Goal: Transaction & Acquisition: Download file/media

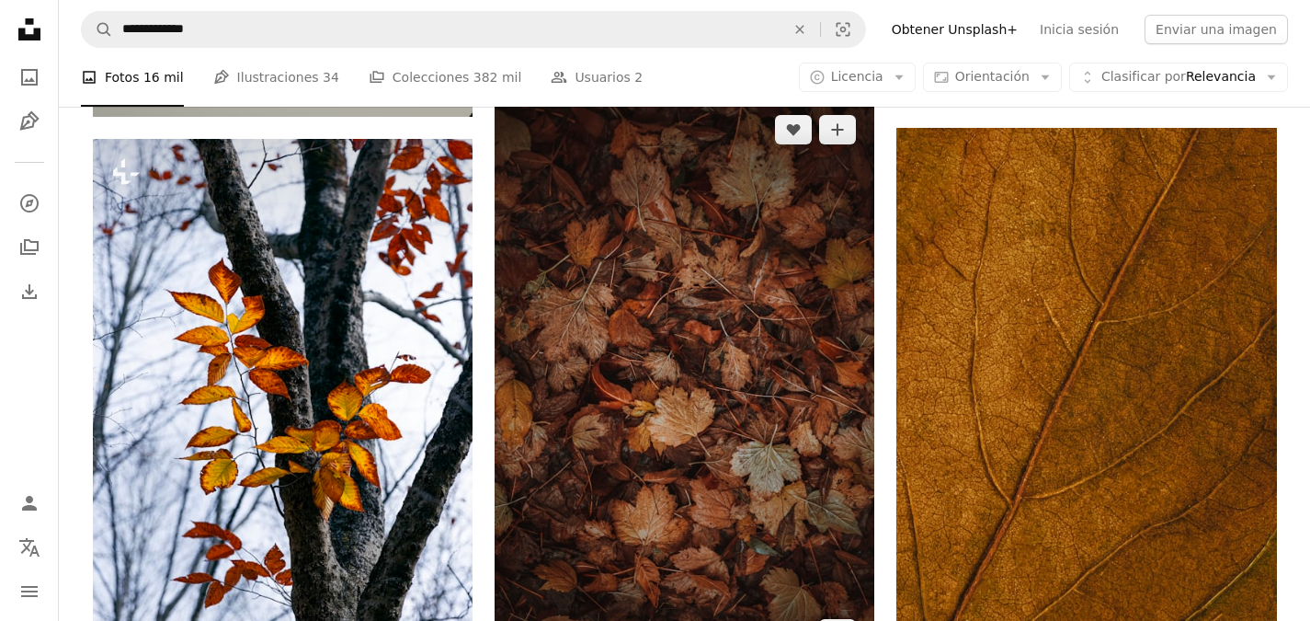
scroll to position [1251, 0]
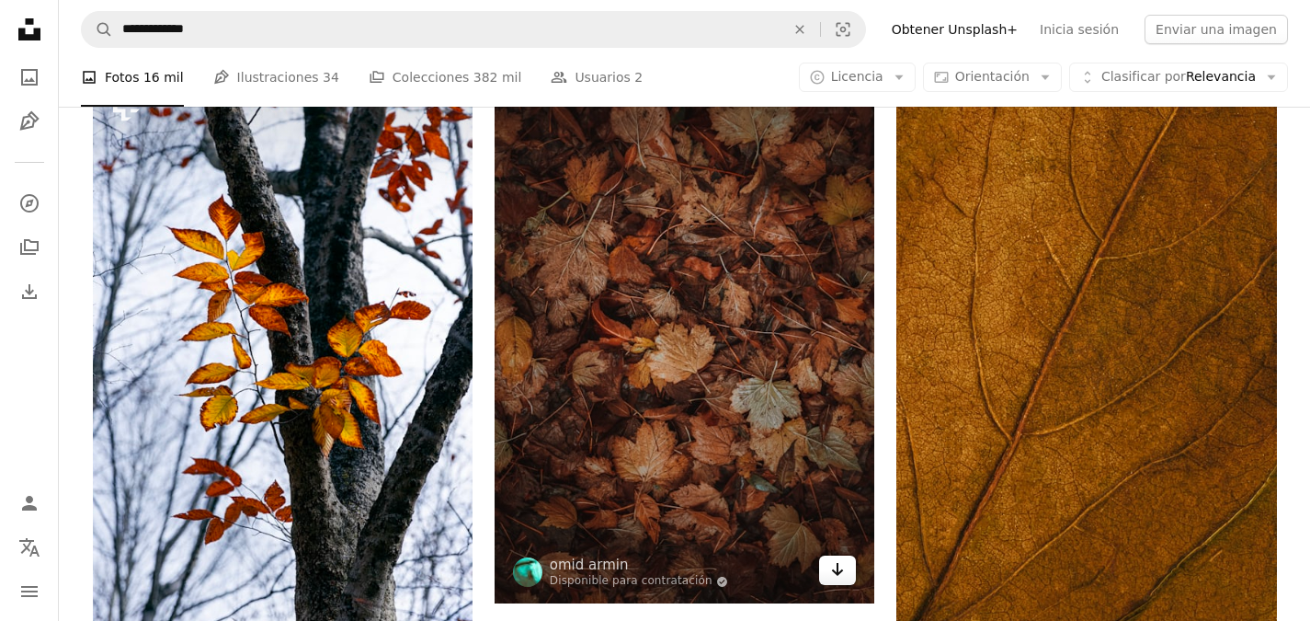
click at [841, 570] on icon "Descargar" at bounding box center [838, 569] width 12 height 13
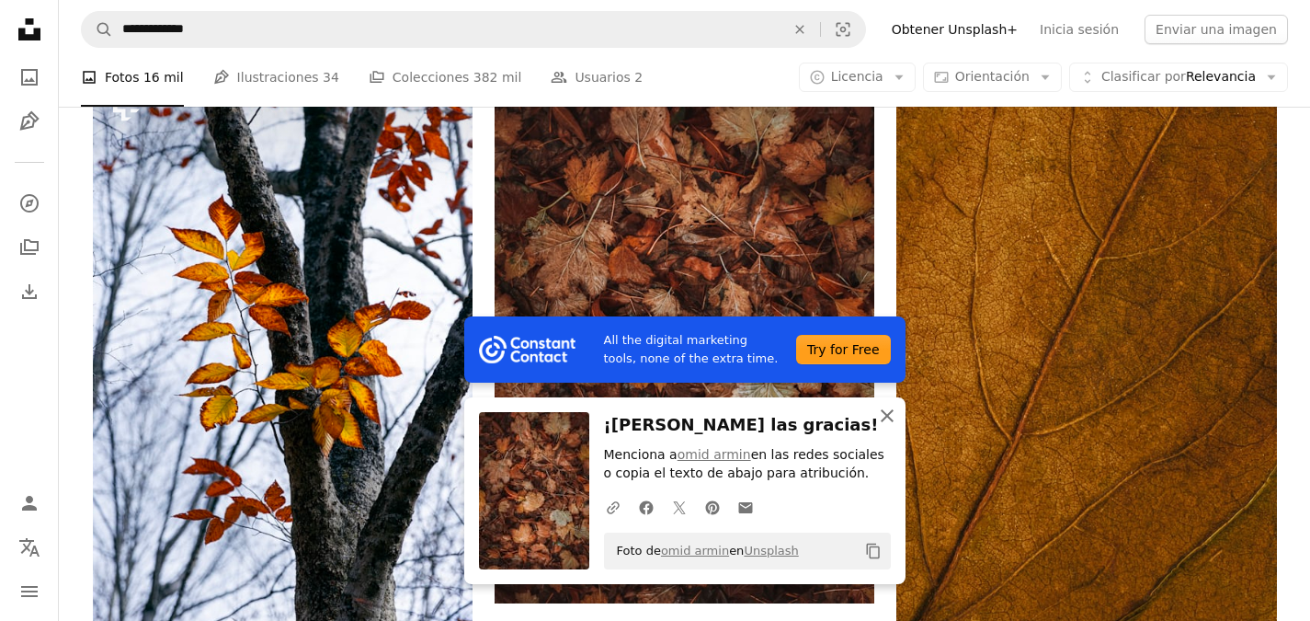
click at [889, 417] on icon "button" at bounding box center [887, 415] width 13 height 13
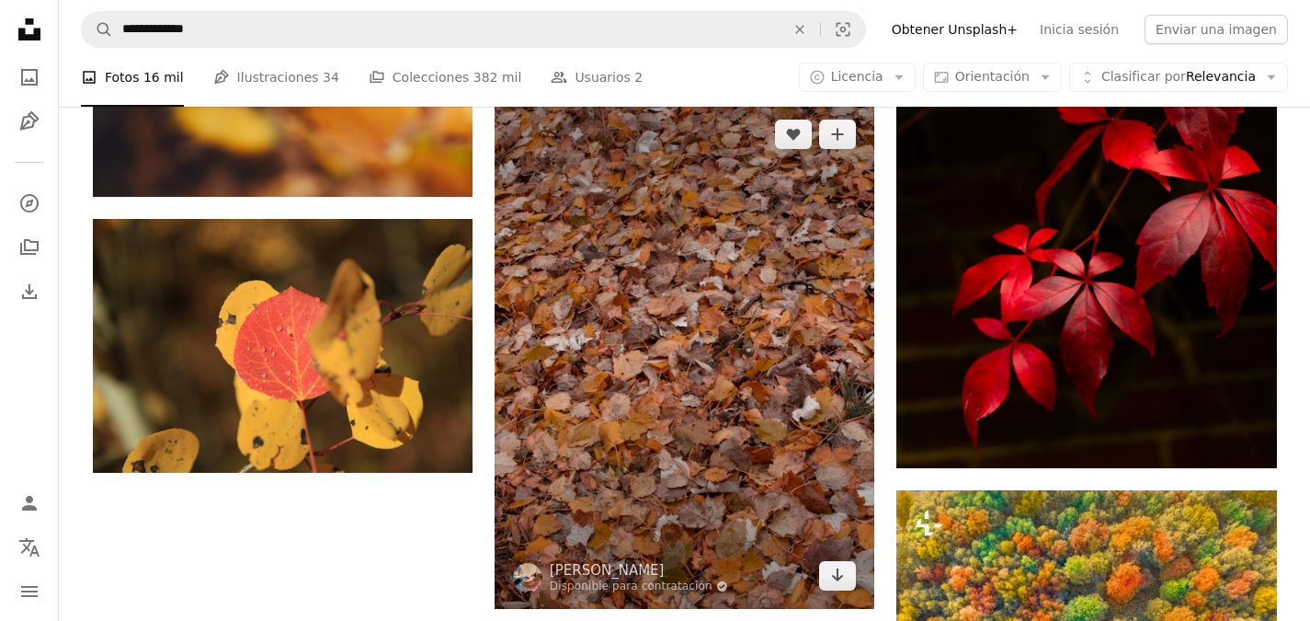
scroll to position [2906, 0]
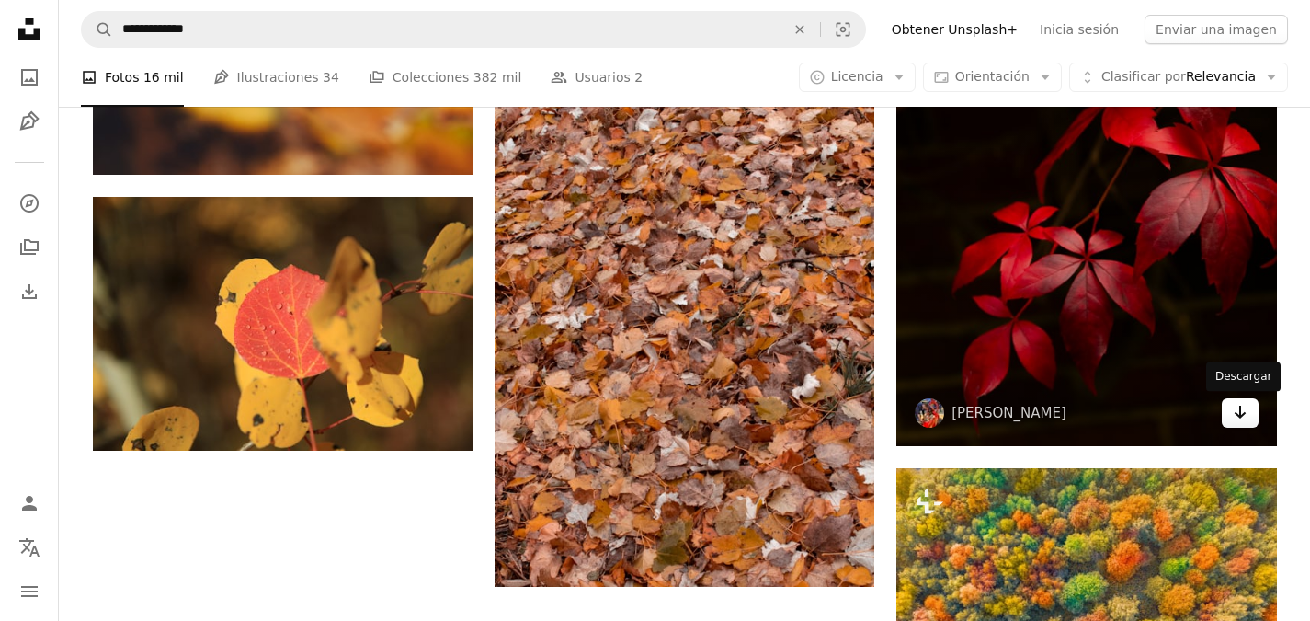
click at [1241, 413] on icon "Arrow pointing down" at bounding box center [1240, 412] width 15 height 22
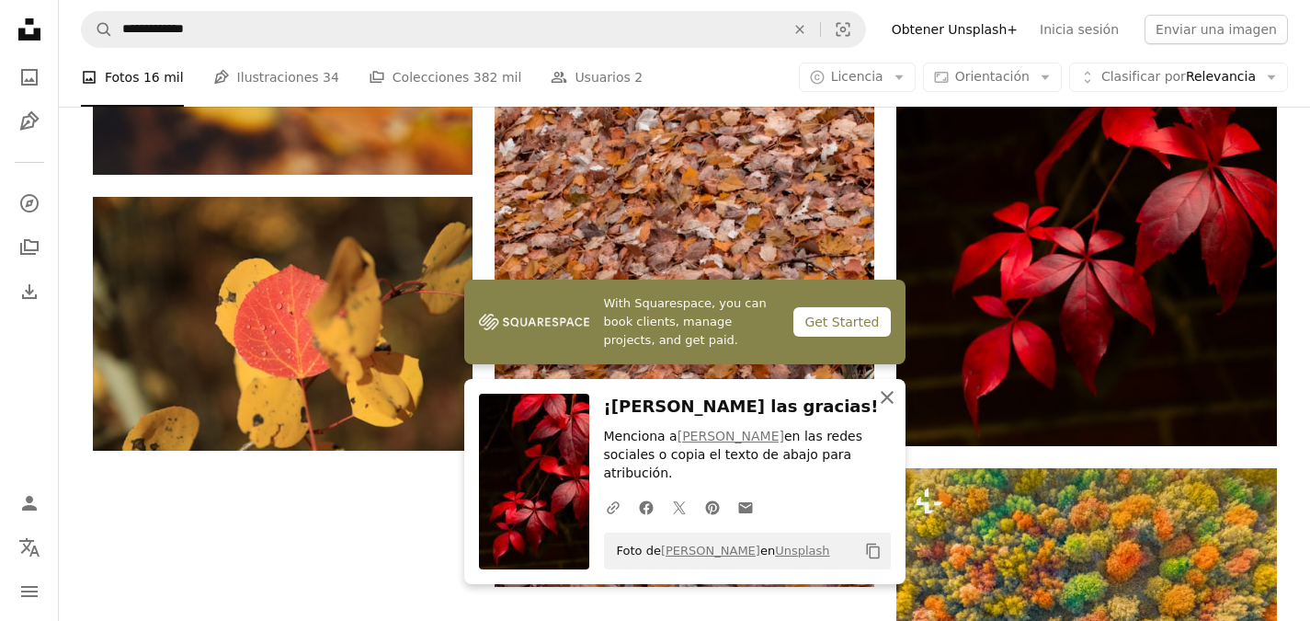
click at [887, 404] on icon "button" at bounding box center [887, 397] width 13 height 13
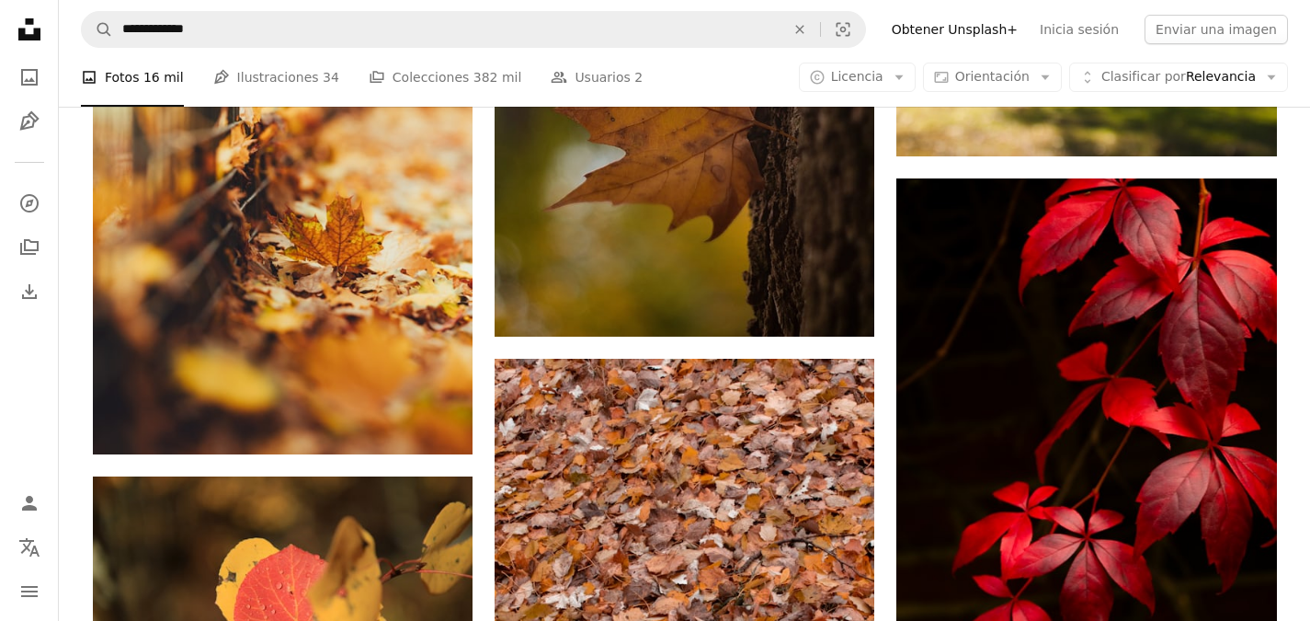
scroll to position [2631, 0]
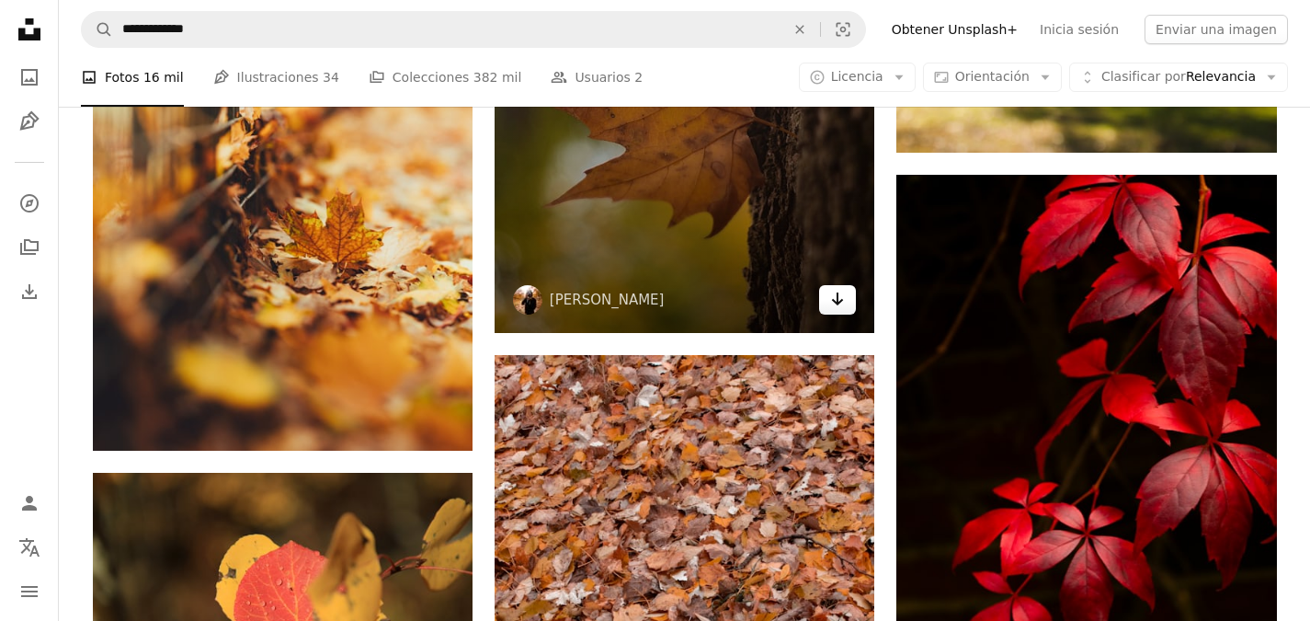
click at [837, 296] on icon "Descargar" at bounding box center [838, 298] width 12 height 13
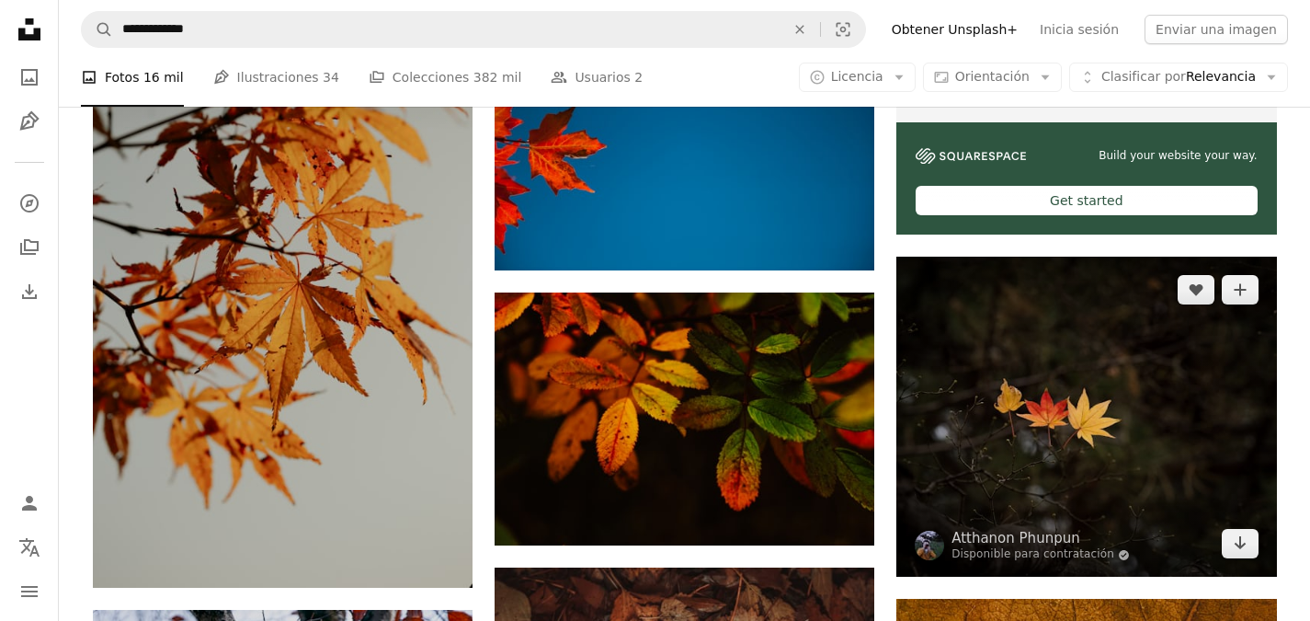
scroll to position [700, 0]
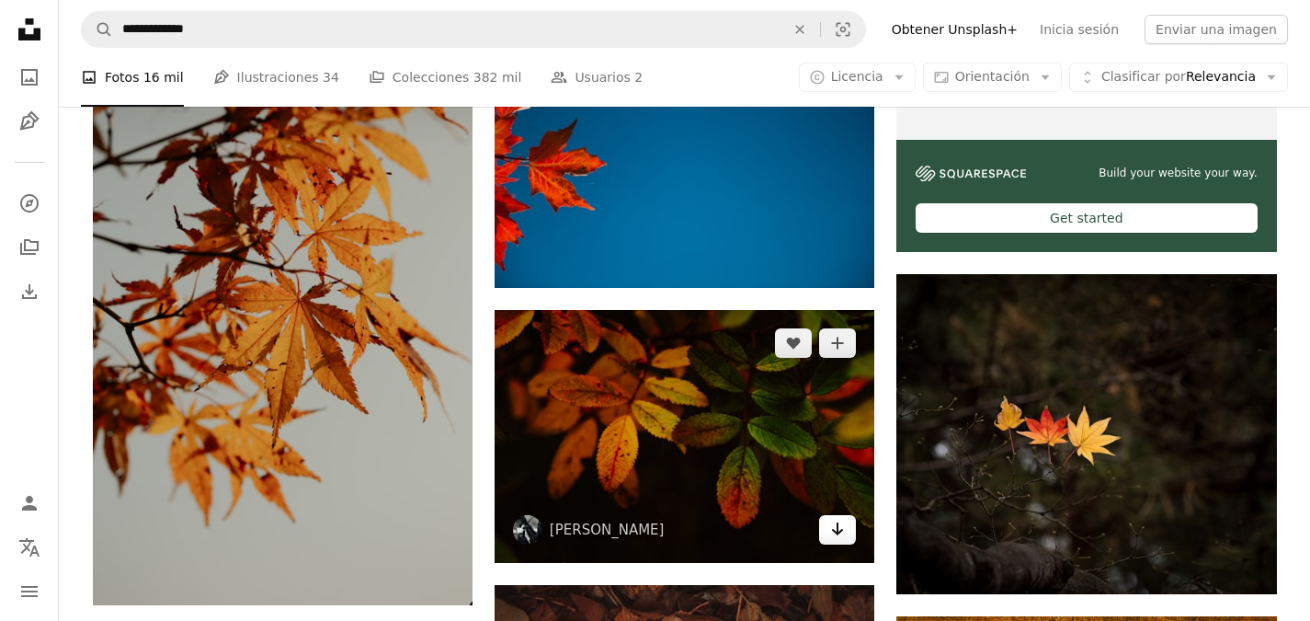
click at [837, 532] on icon "Descargar" at bounding box center [838, 528] width 12 height 13
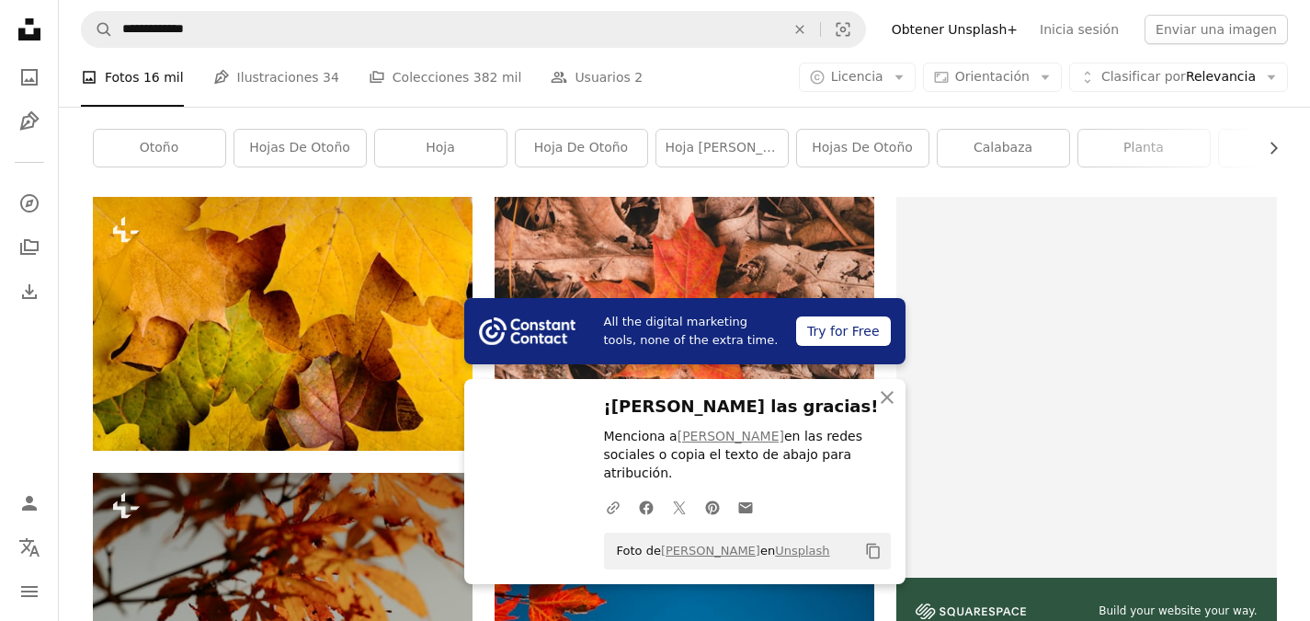
scroll to position [240, 0]
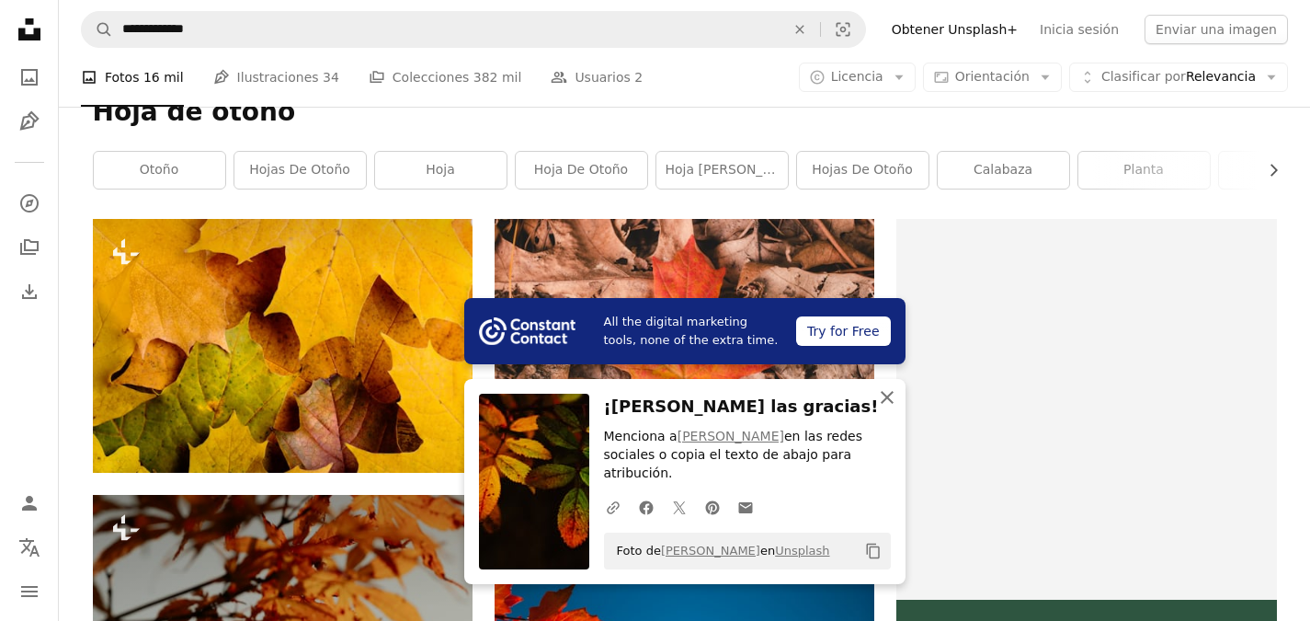
click at [891, 404] on icon "button" at bounding box center [887, 397] width 13 height 13
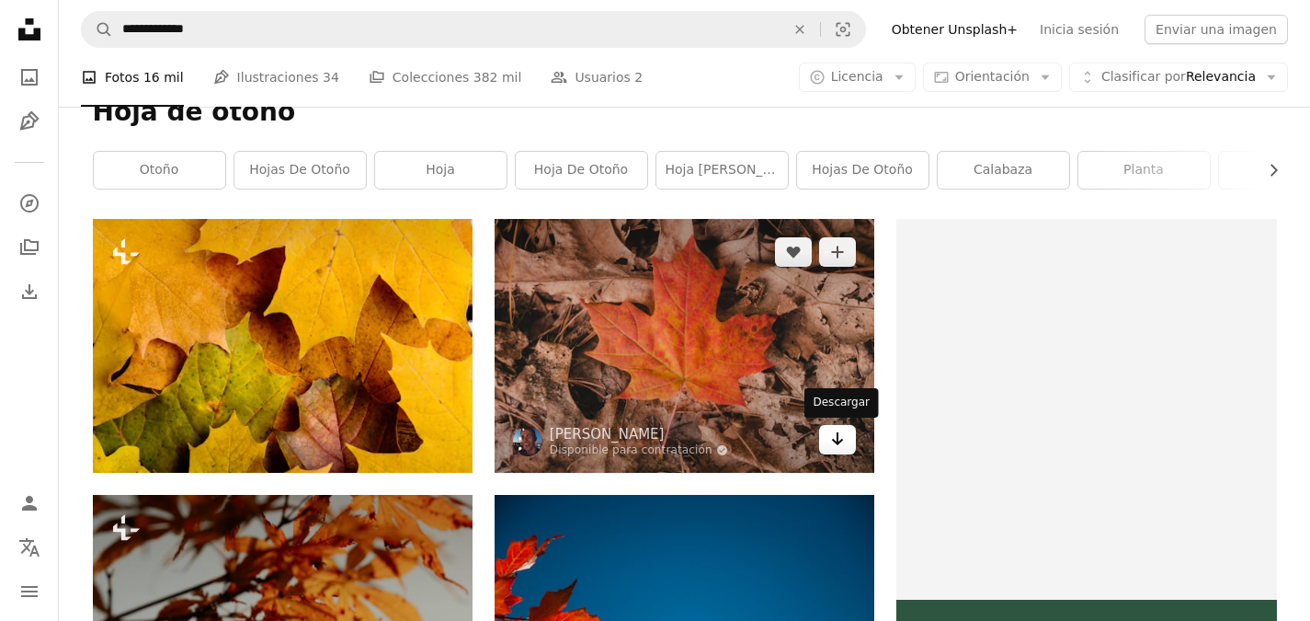
click at [838, 432] on icon "Descargar" at bounding box center [838, 438] width 12 height 13
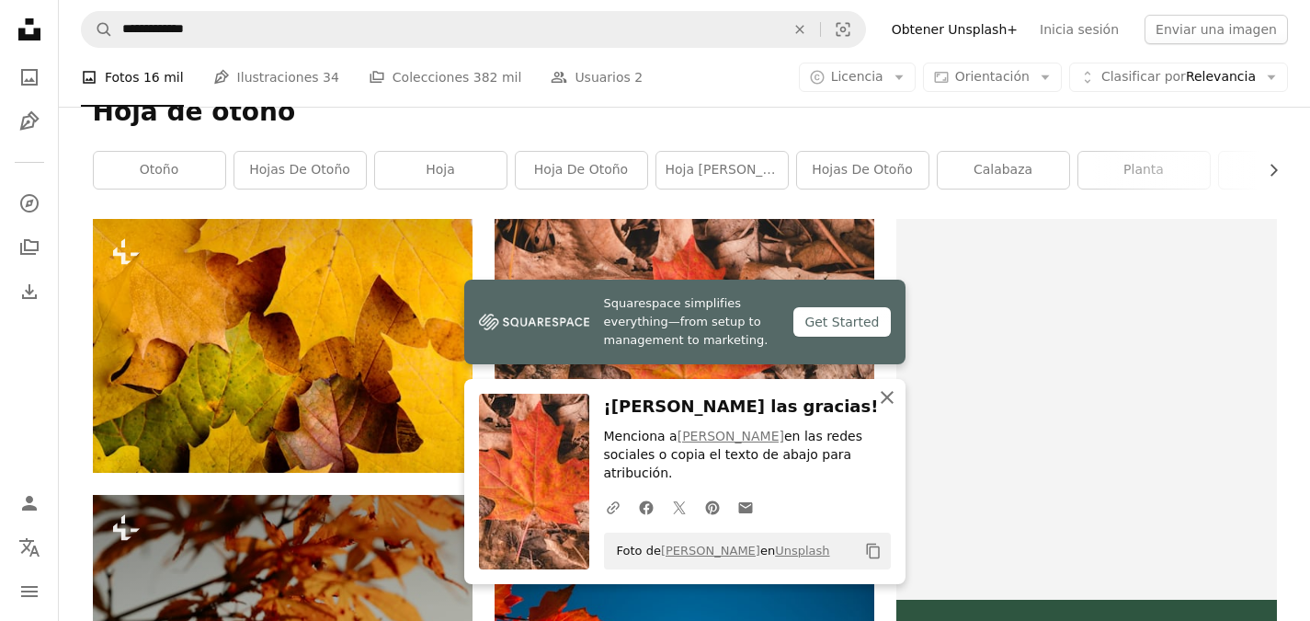
click at [885, 408] on icon "An X shape" at bounding box center [887, 397] width 22 height 22
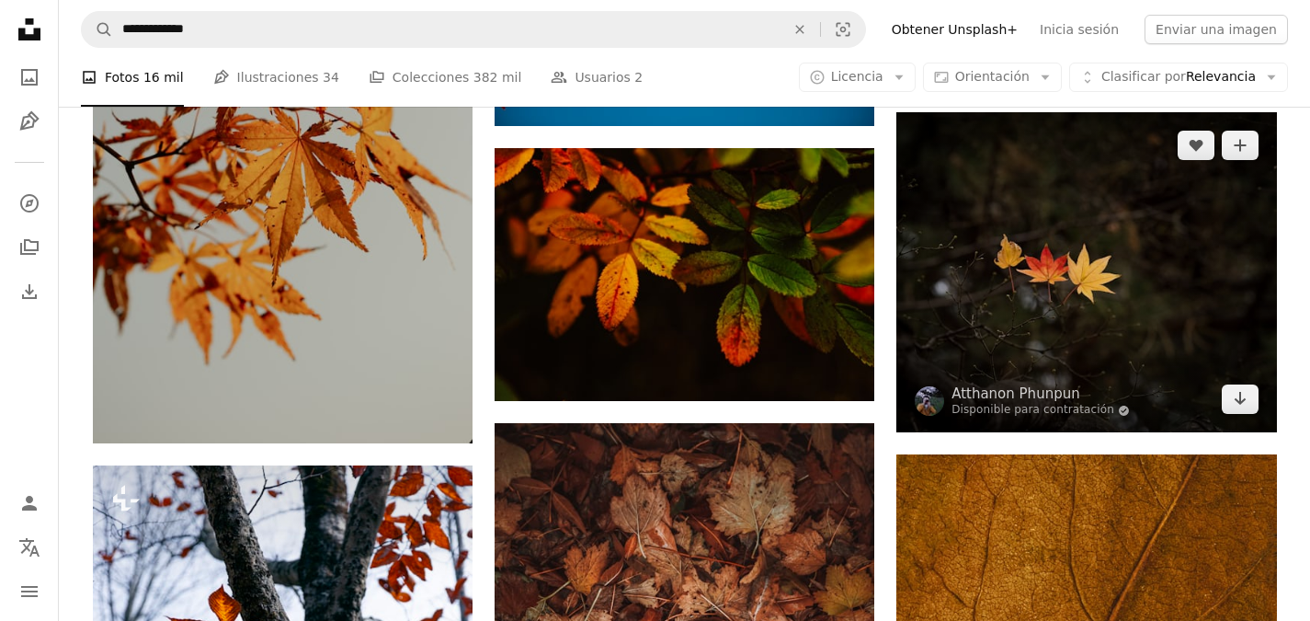
scroll to position [884, 0]
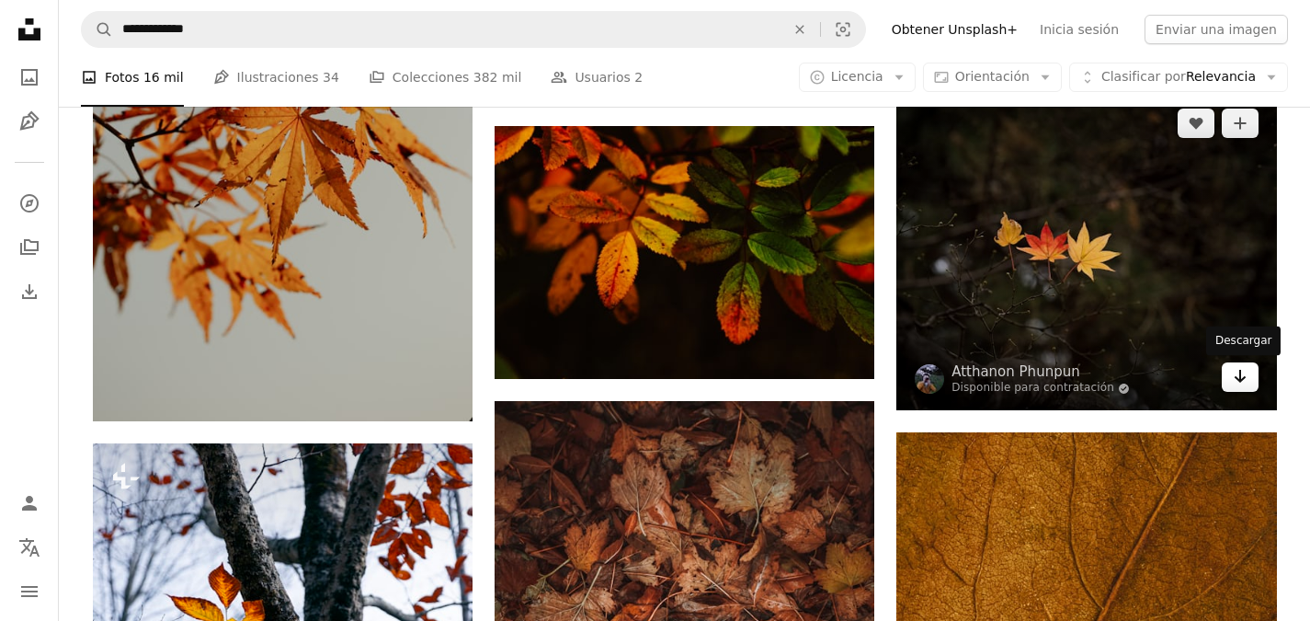
click at [1244, 383] on icon "Arrow pointing down" at bounding box center [1240, 376] width 15 height 22
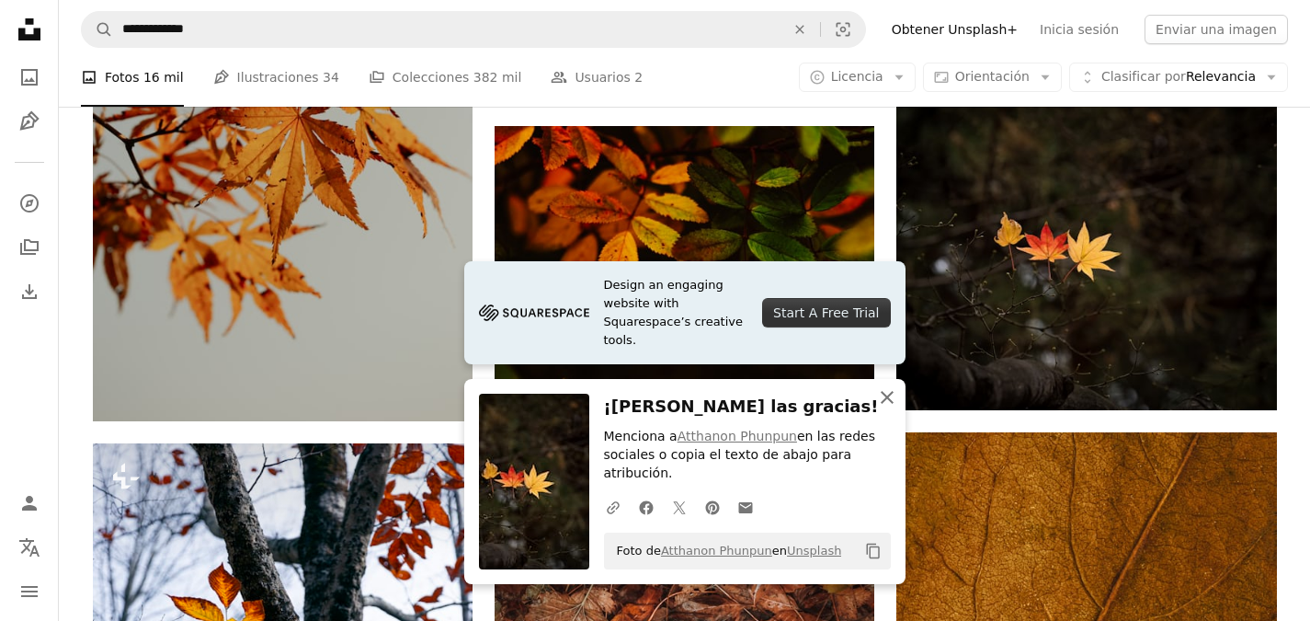
click at [888, 408] on icon "An X shape" at bounding box center [887, 397] width 22 height 22
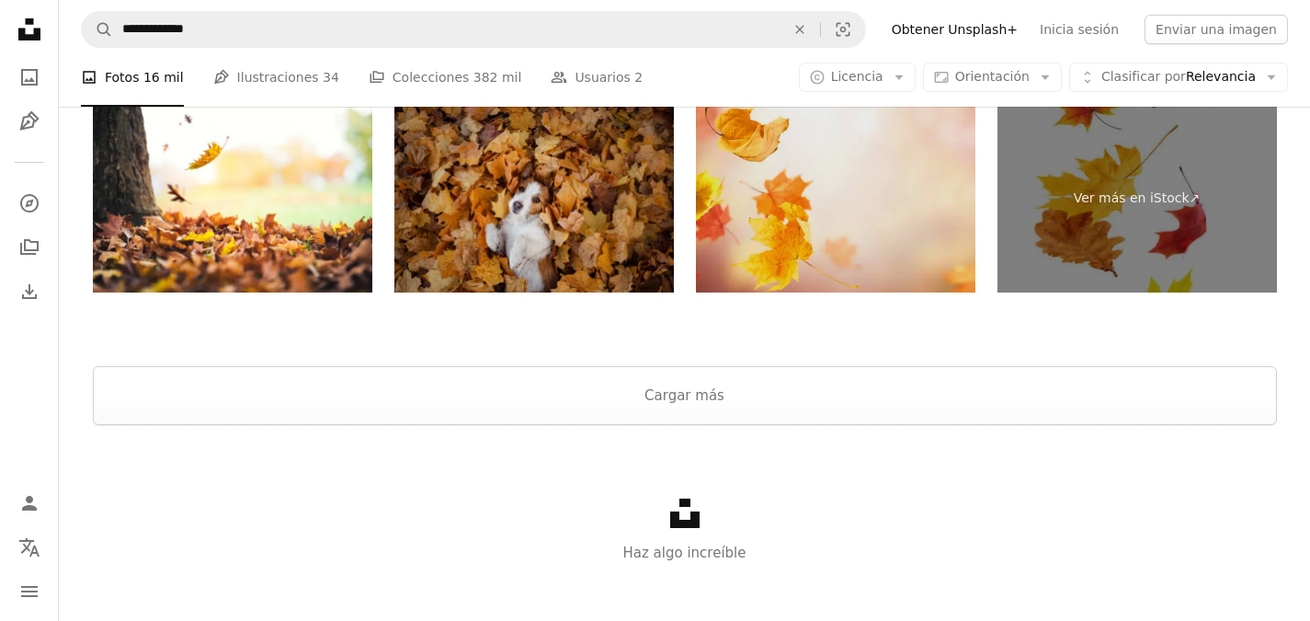
scroll to position [4470, 0]
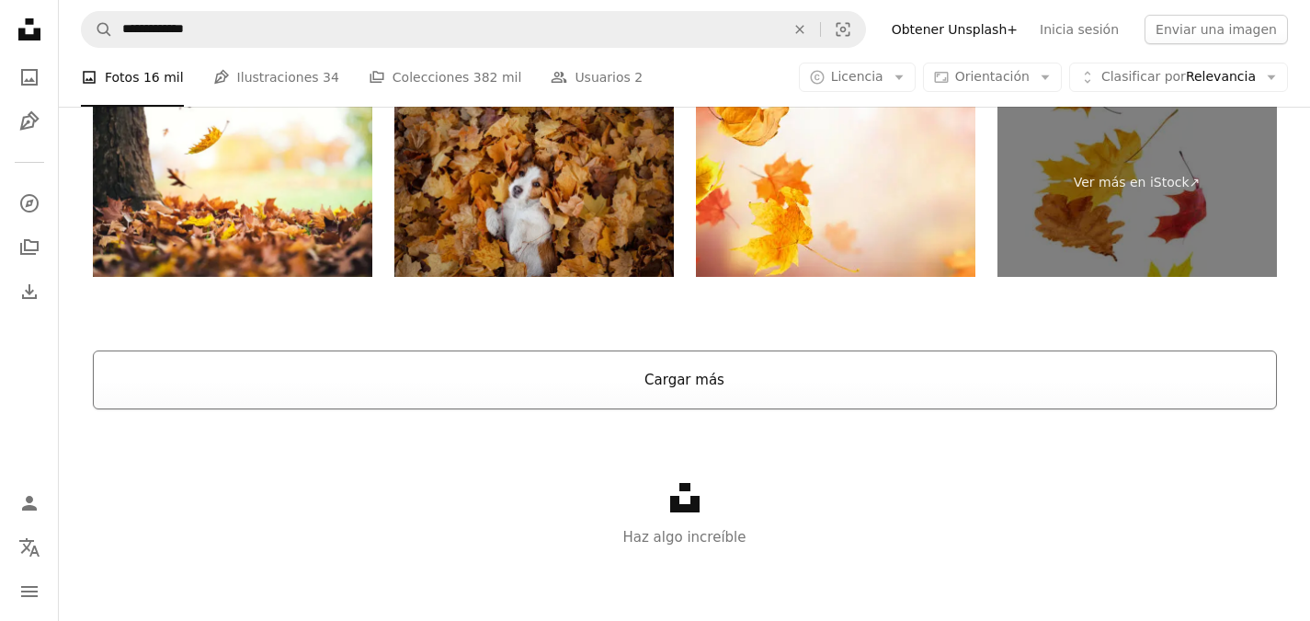
click at [704, 379] on button "Cargar más" at bounding box center [685, 379] width 1184 height 59
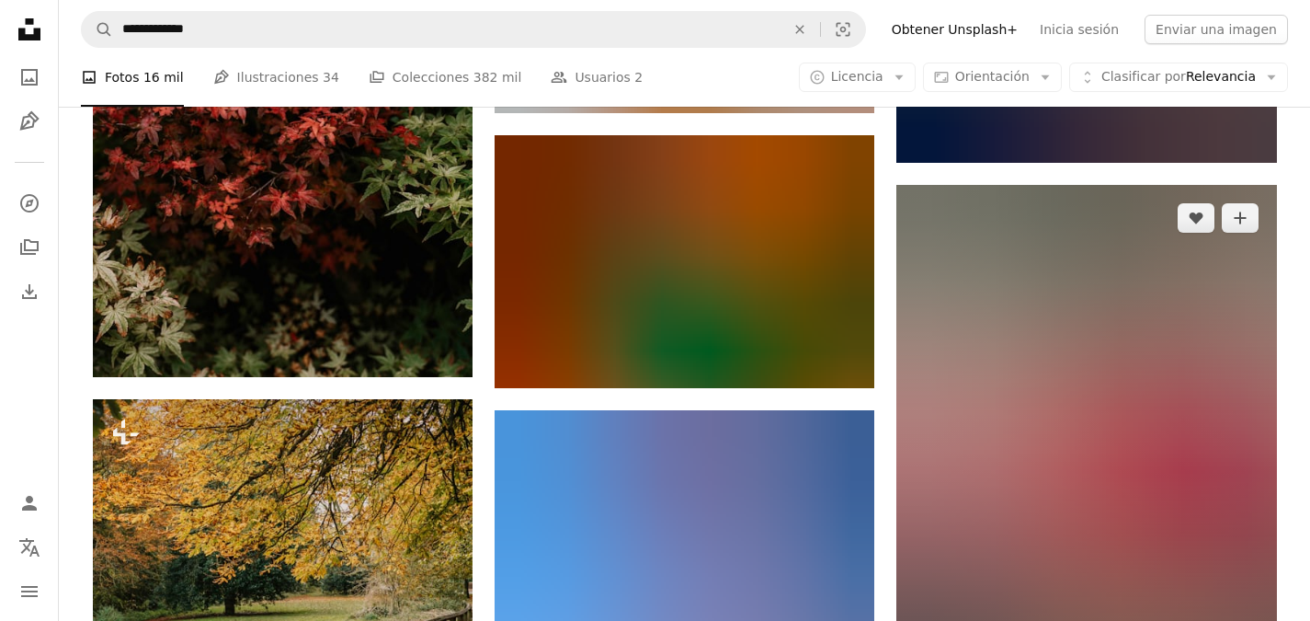
scroll to position [38582, 0]
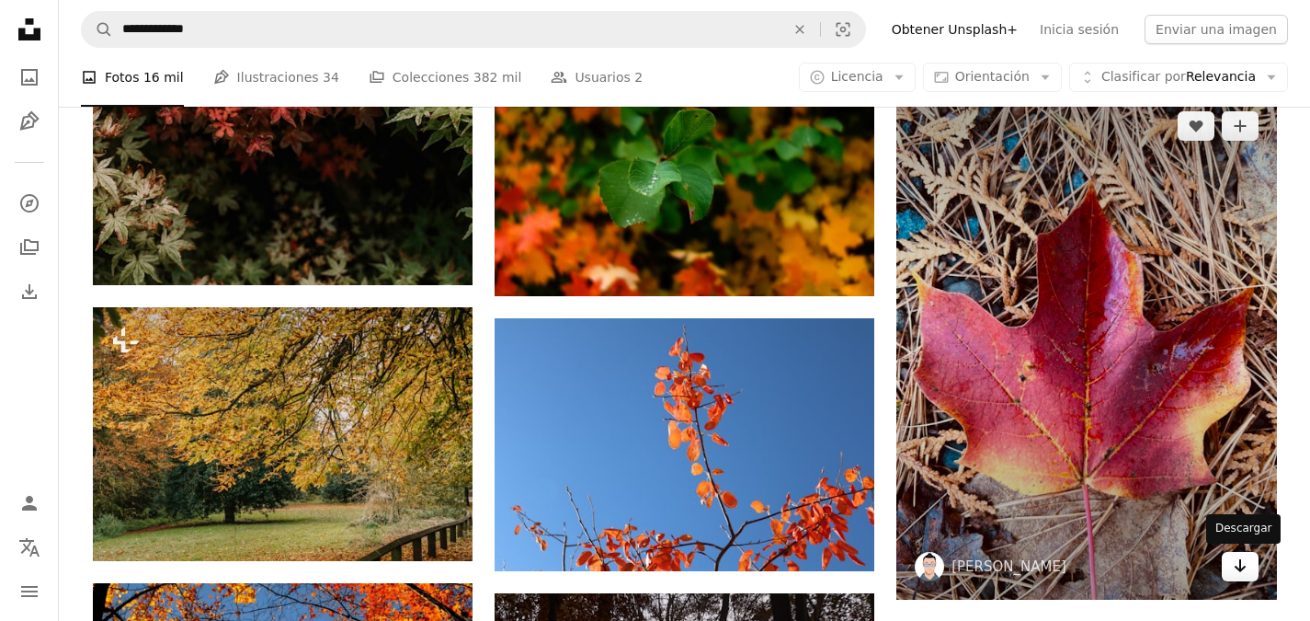
click at [1250, 563] on link "Arrow pointing down" at bounding box center [1240, 566] width 37 height 29
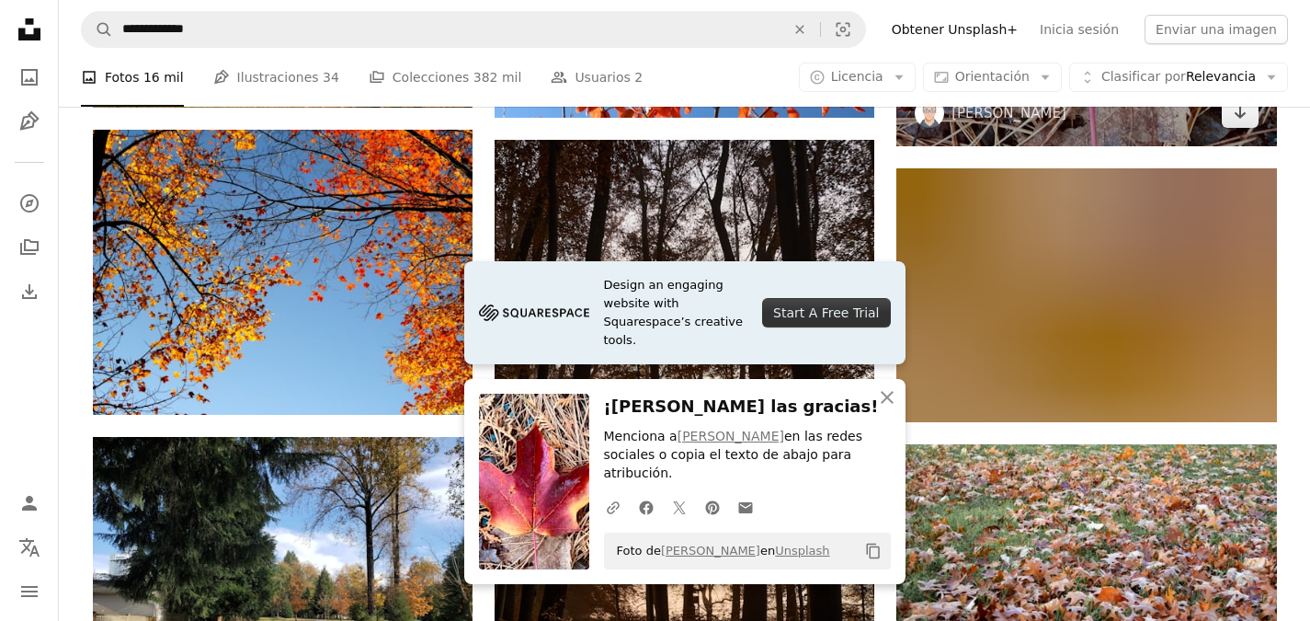
scroll to position [39041, 0]
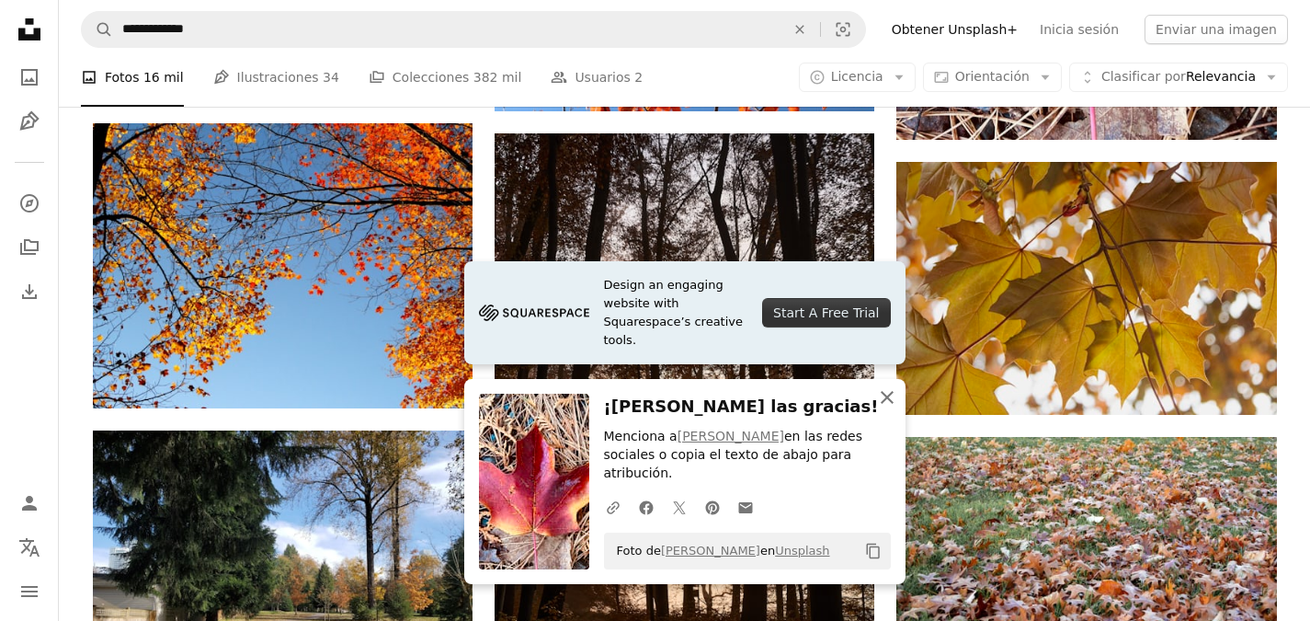
click at [887, 408] on icon "An X shape" at bounding box center [887, 397] width 22 height 22
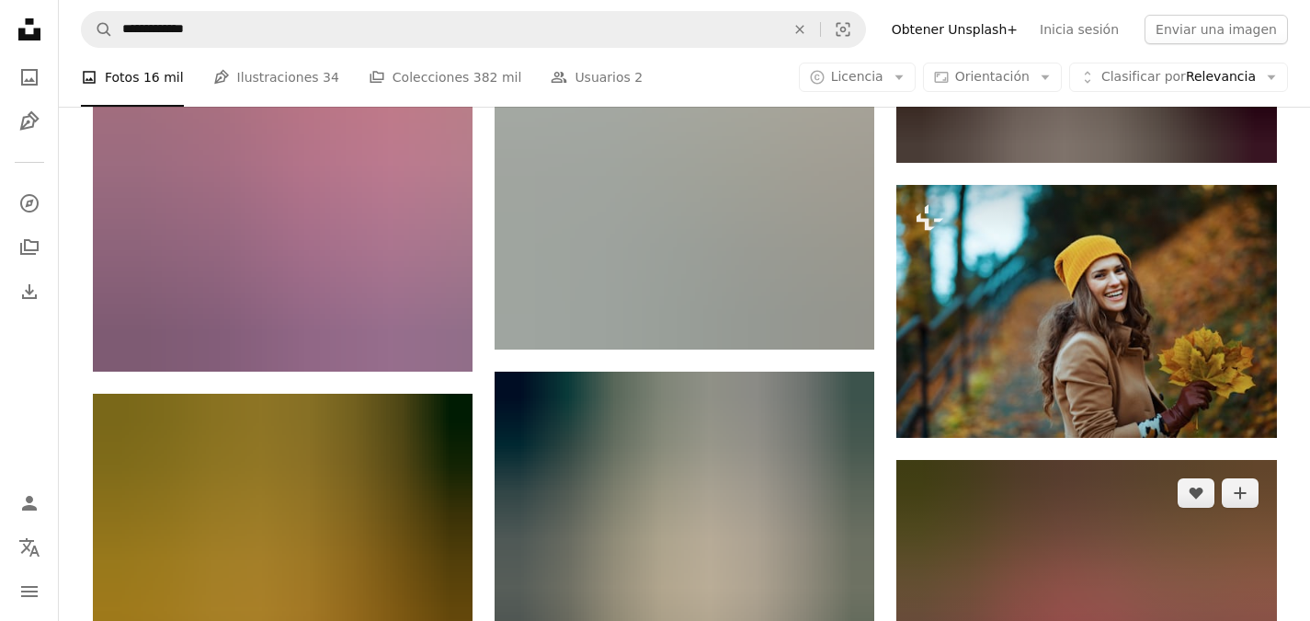
scroll to position [62487, 0]
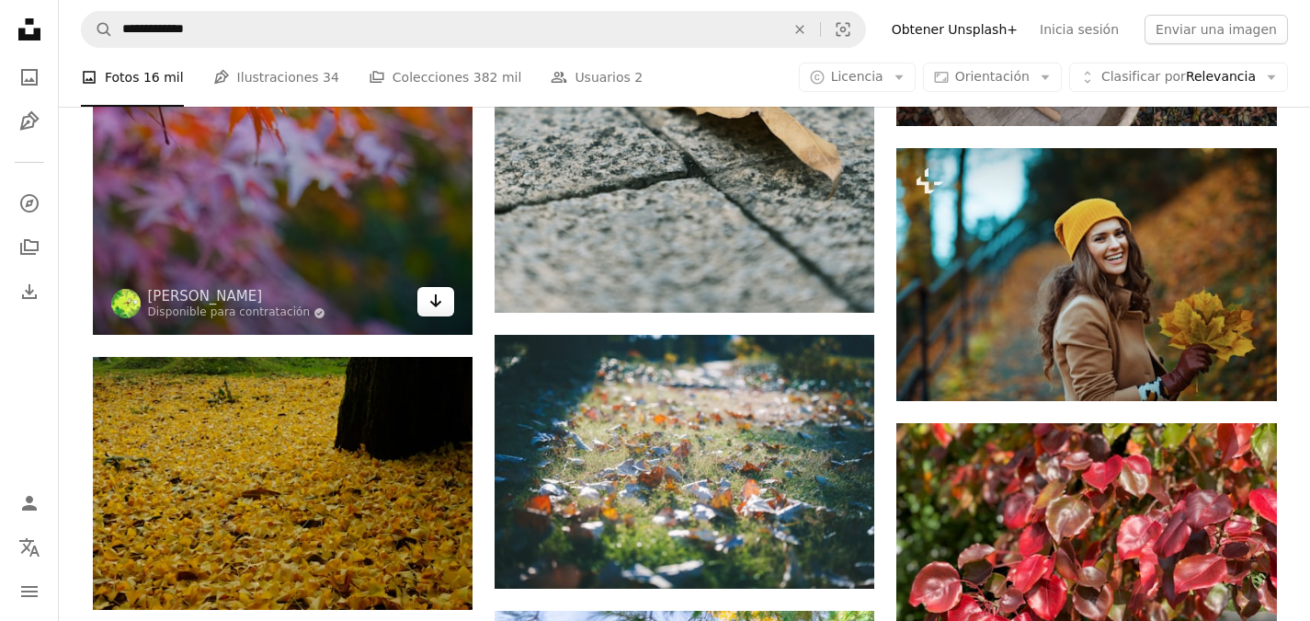
click at [438, 302] on icon "Arrow pointing down" at bounding box center [435, 301] width 15 height 22
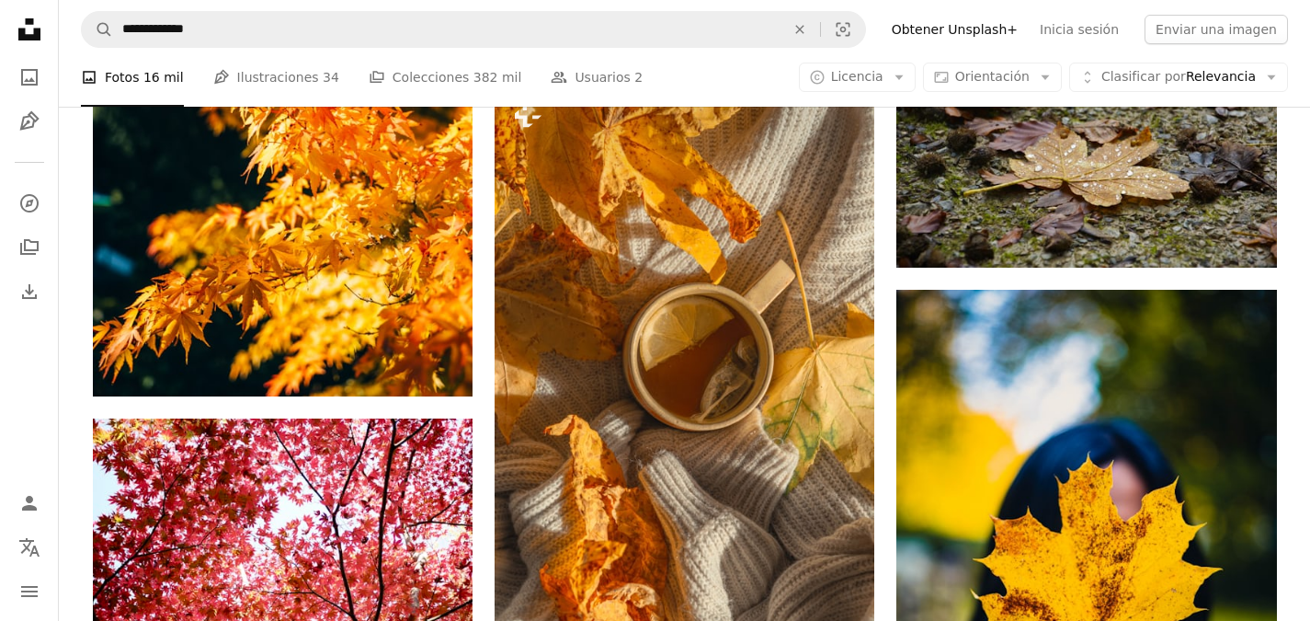
scroll to position [64694, 0]
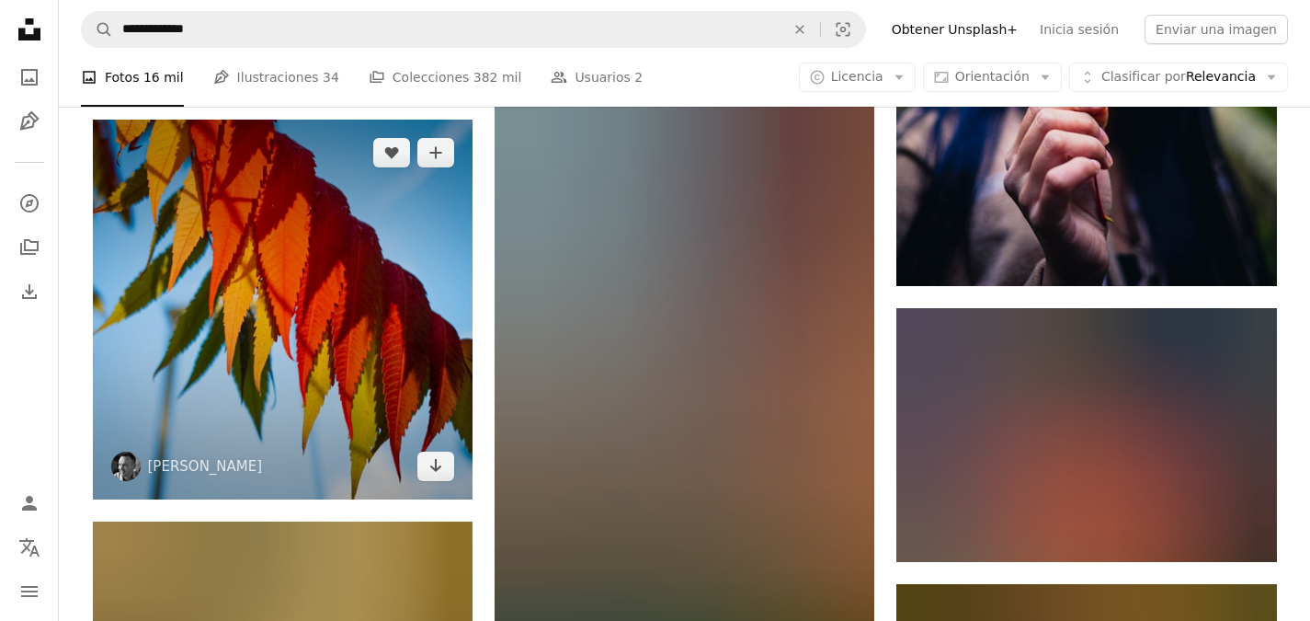
scroll to position [65337, 0]
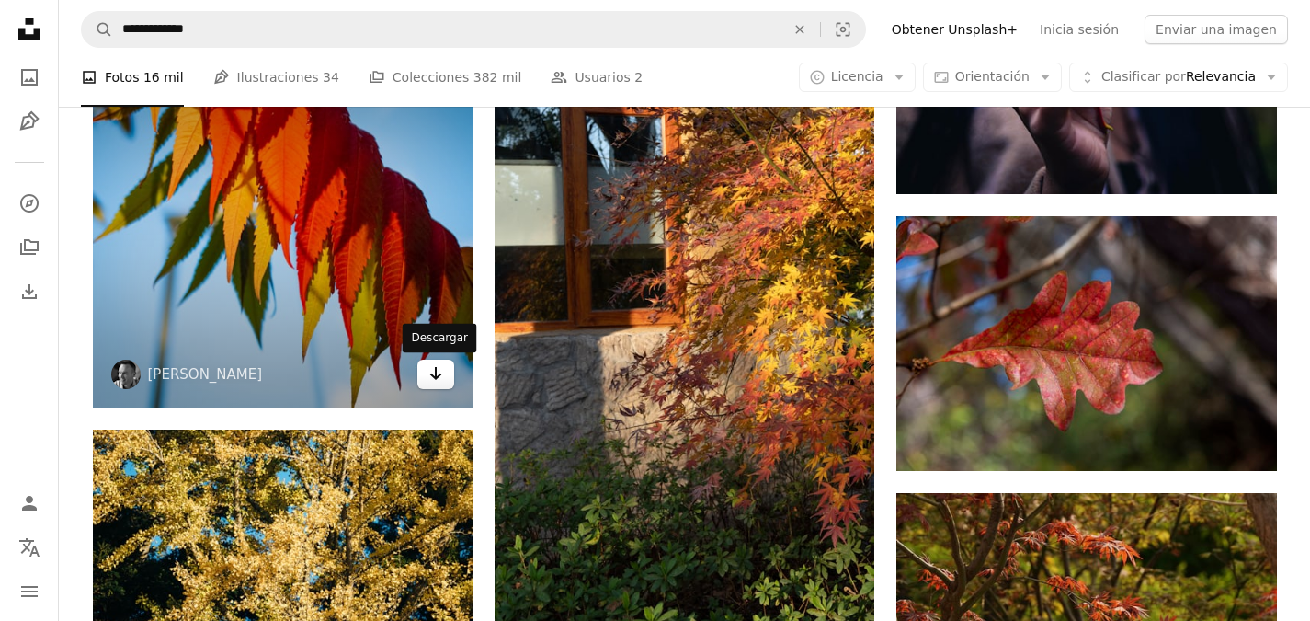
click at [434, 371] on icon "Arrow pointing down" at bounding box center [435, 373] width 15 height 22
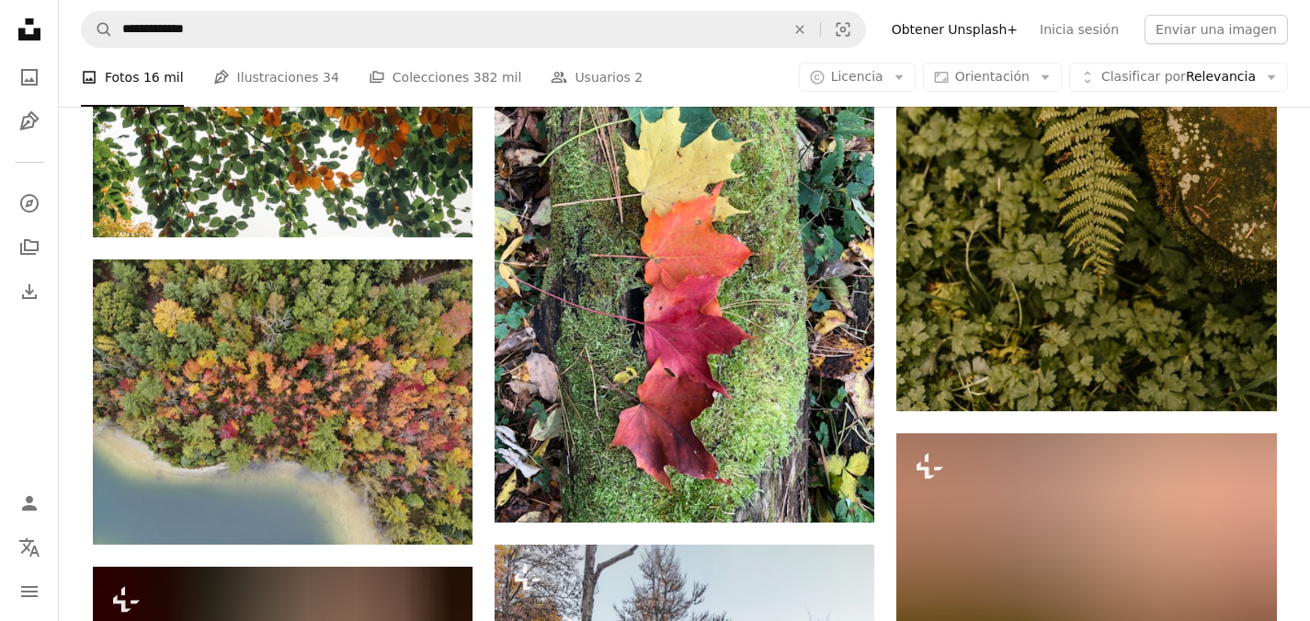
scroll to position [70854, 0]
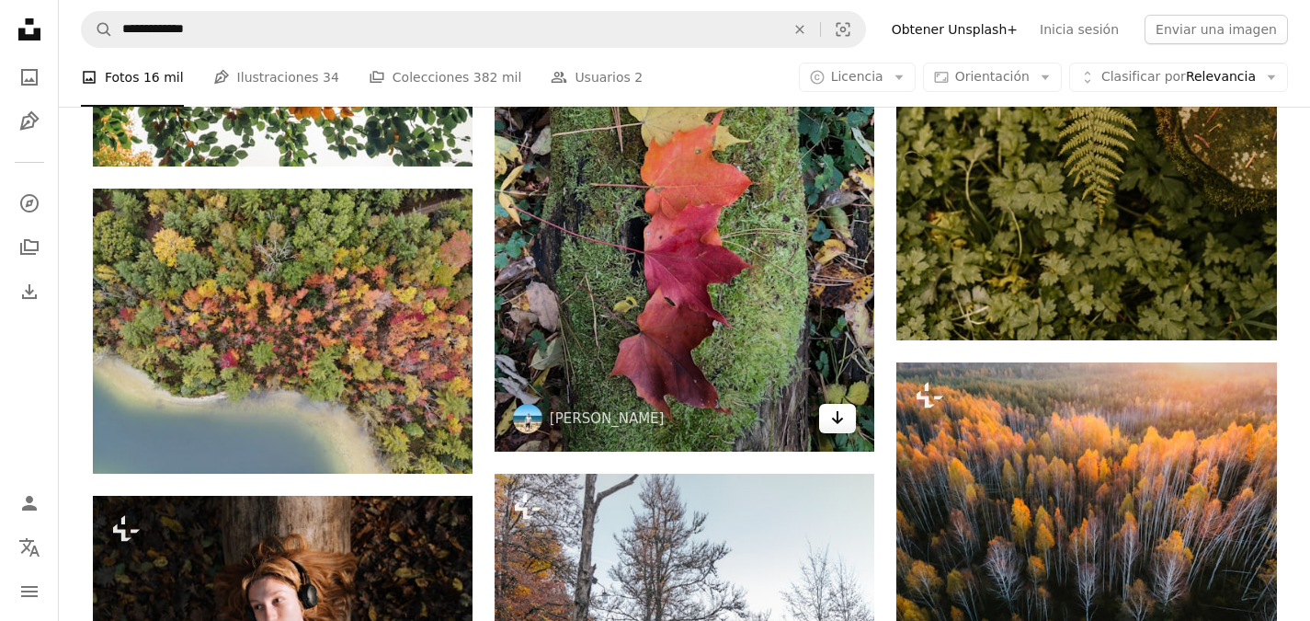
click at [830, 425] on icon "Arrow pointing down" at bounding box center [837, 417] width 15 height 22
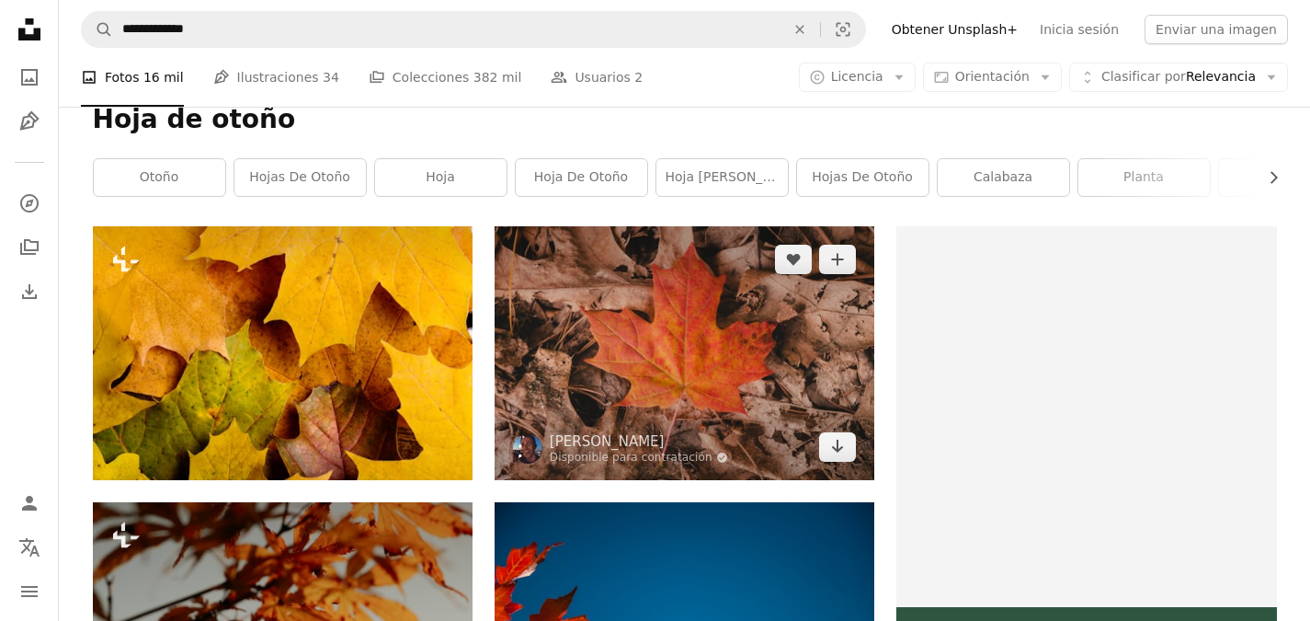
scroll to position [276, 0]
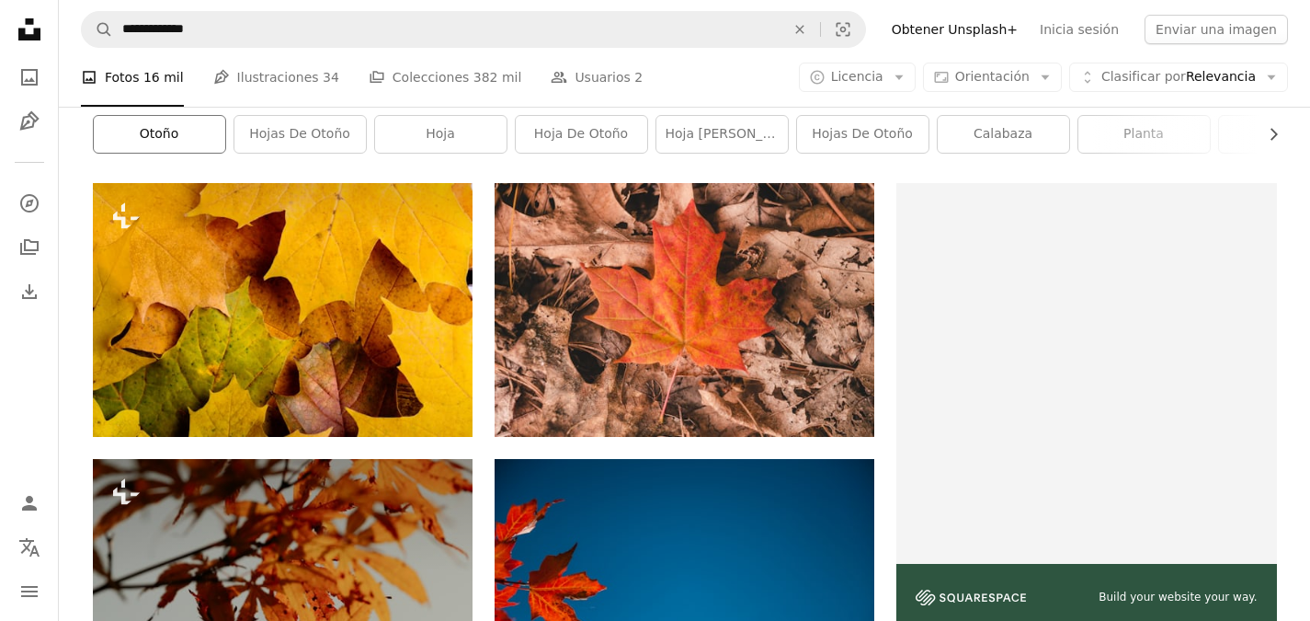
click at [142, 128] on link "otoño" at bounding box center [159, 134] width 131 height 37
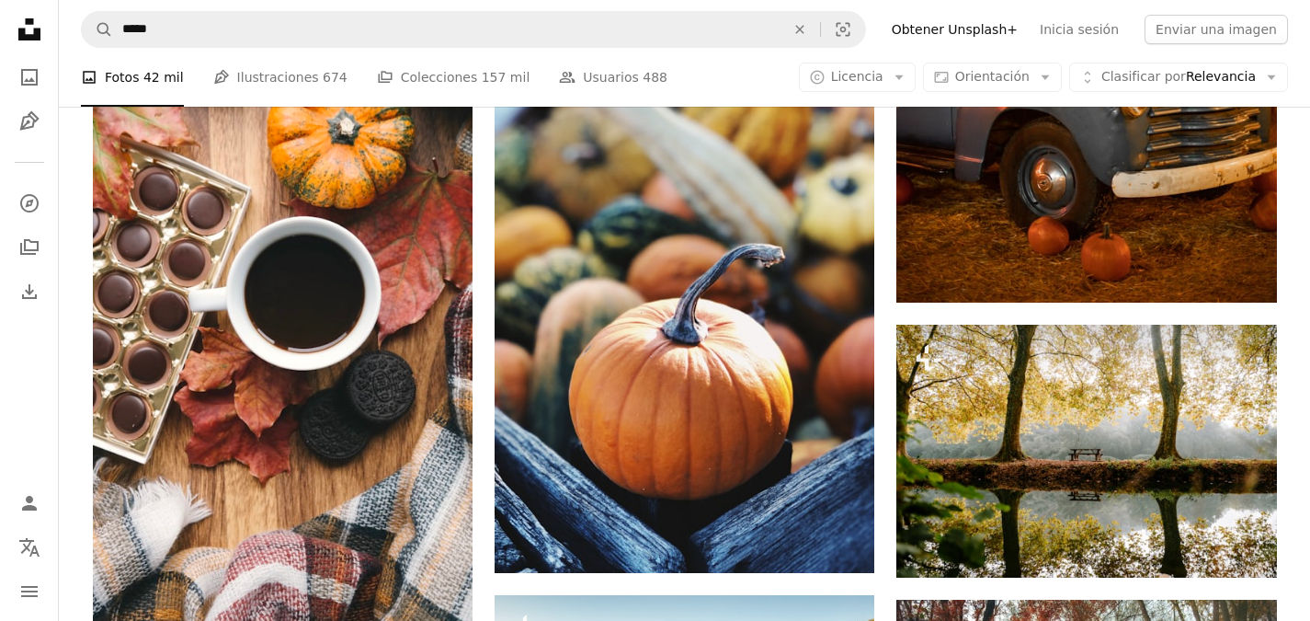
scroll to position [2115, 0]
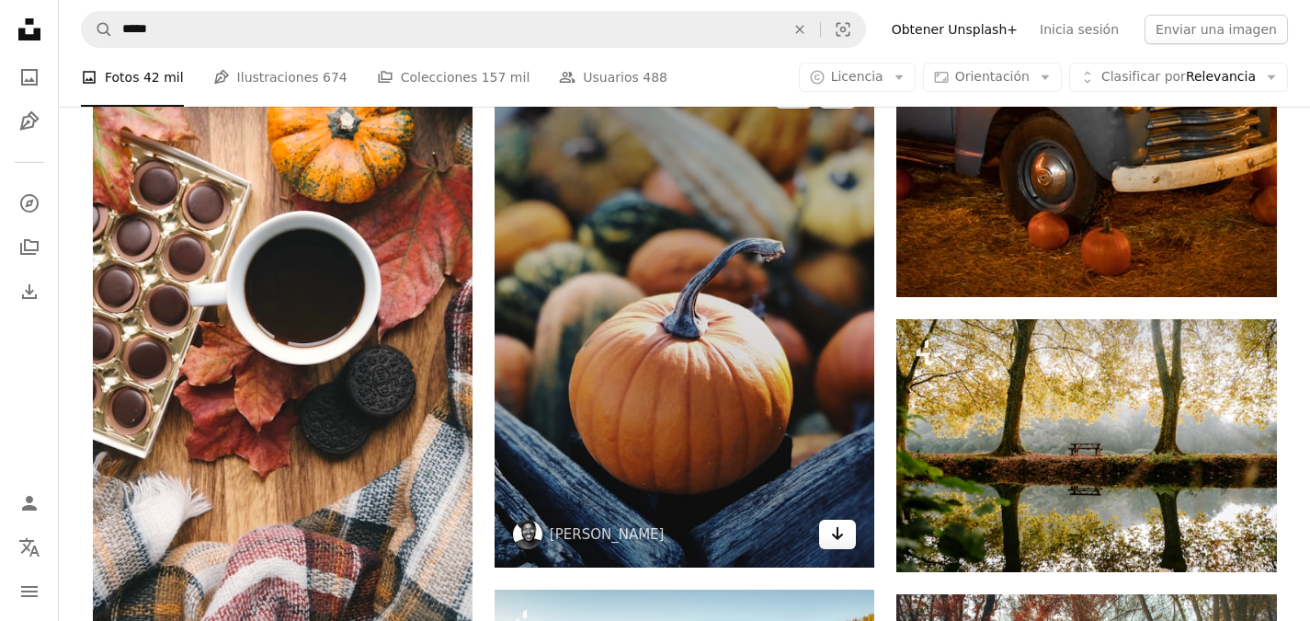
click at [832, 536] on icon "Arrow pointing down" at bounding box center [837, 533] width 15 height 22
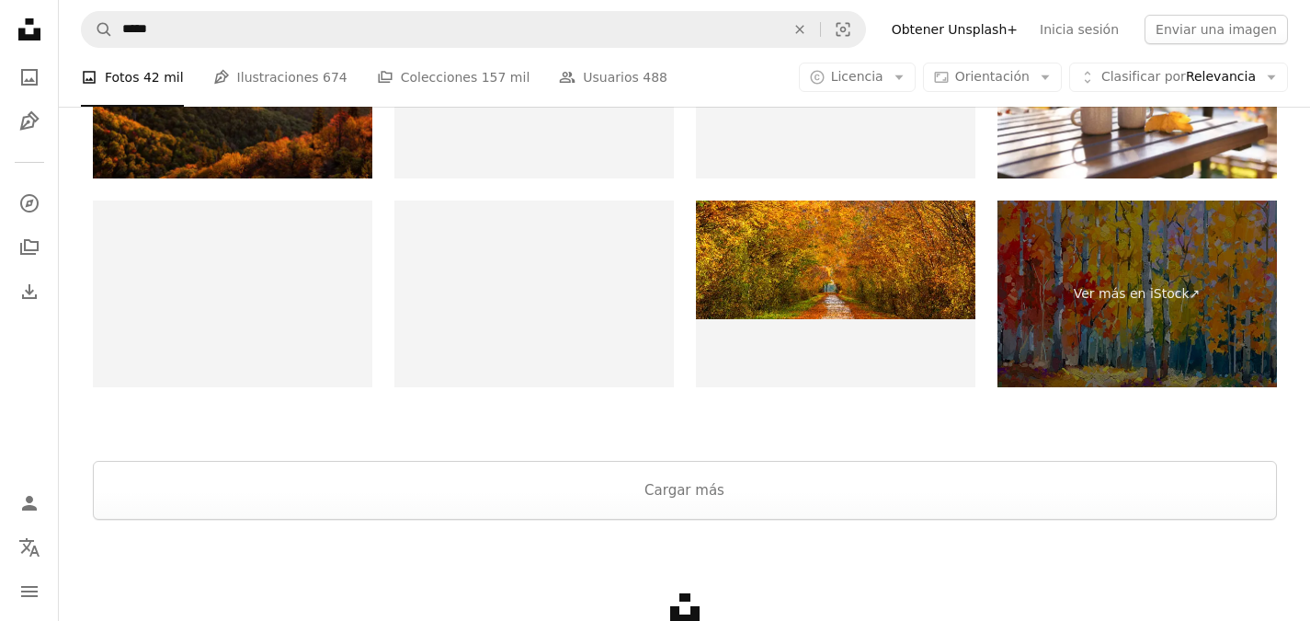
scroll to position [3558, 0]
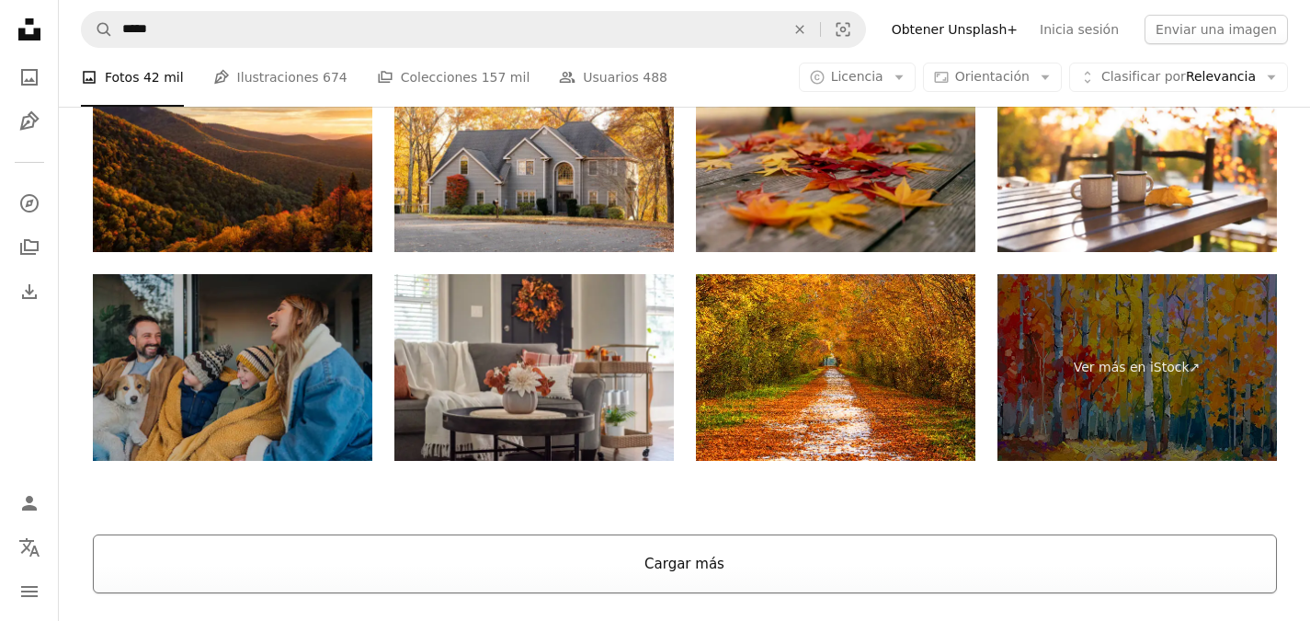
click at [709, 548] on button "Cargar más" at bounding box center [685, 563] width 1184 height 59
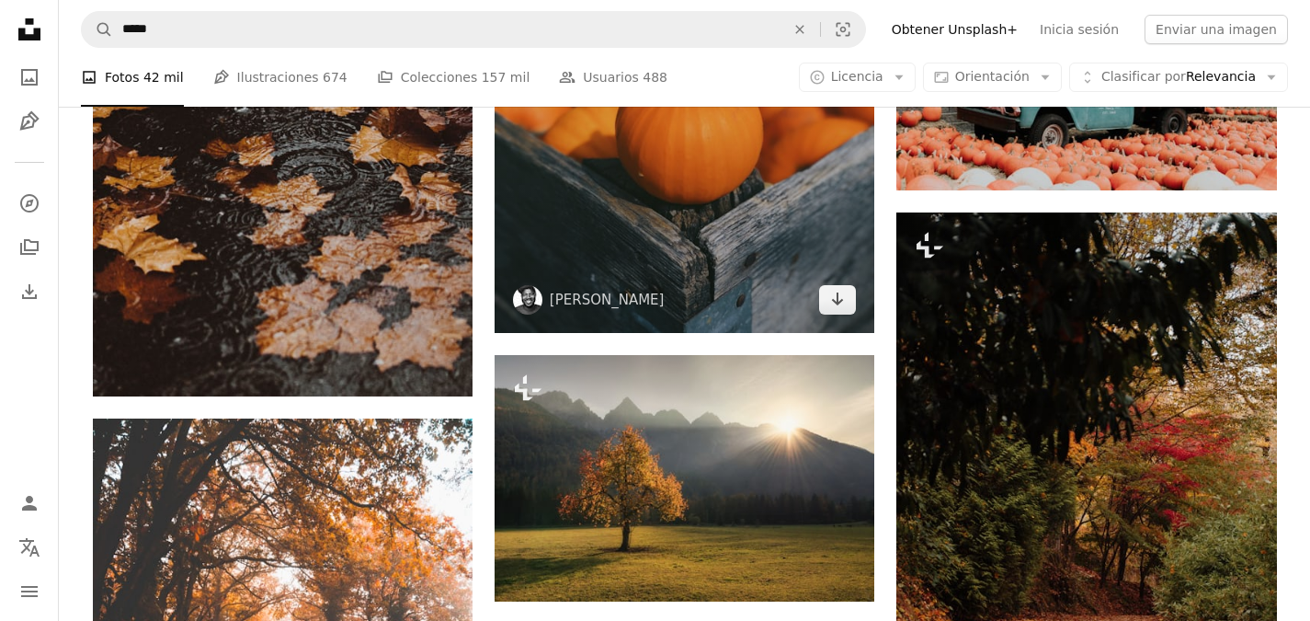
scroll to position [7144, 0]
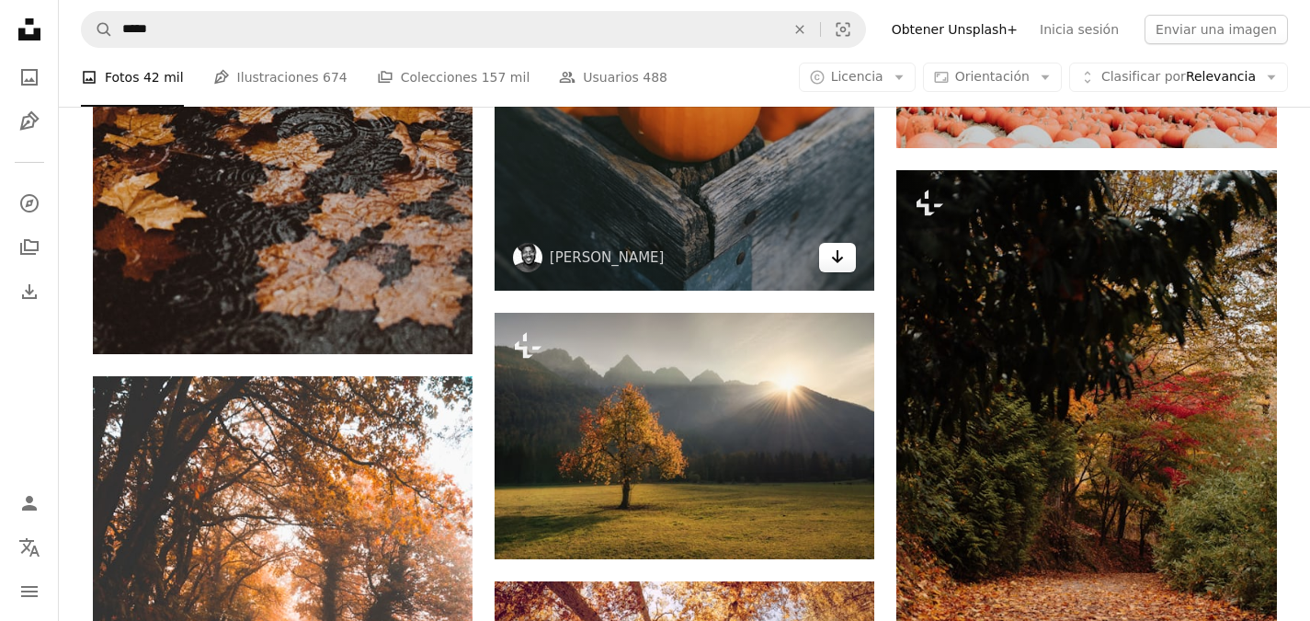
click at [839, 257] on icon "Descargar" at bounding box center [838, 256] width 12 height 13
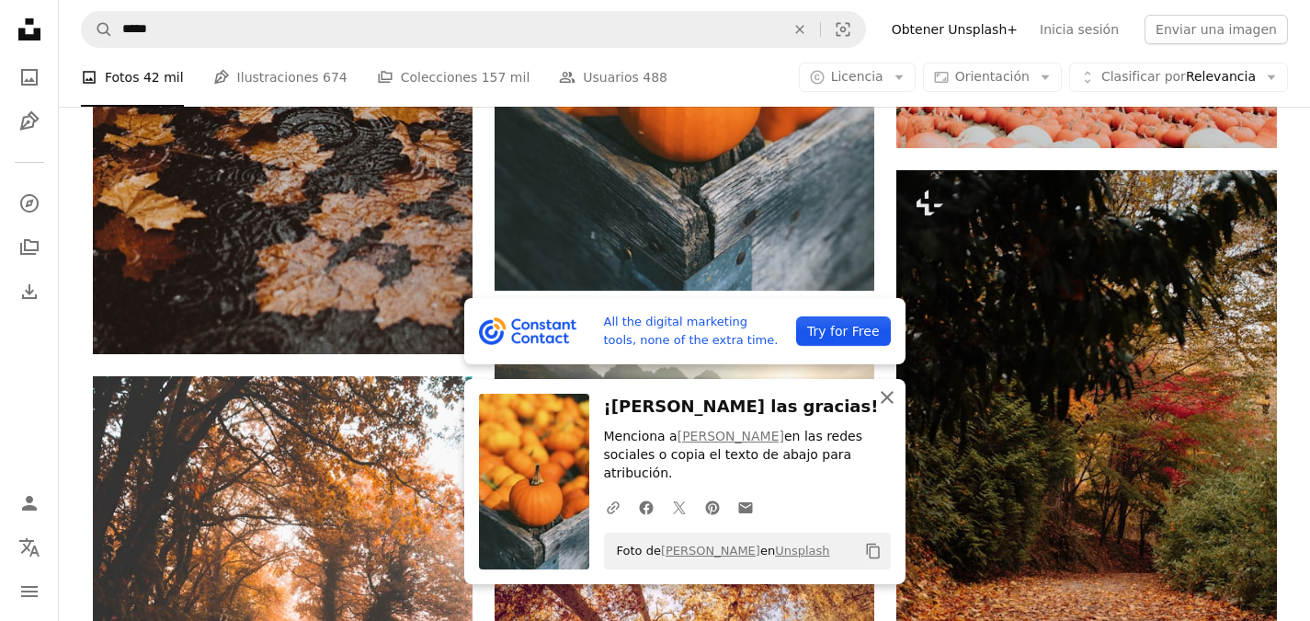
click at [886, 408] on icon "An X shape" at bounding box center [887, 397] width 22 height 22
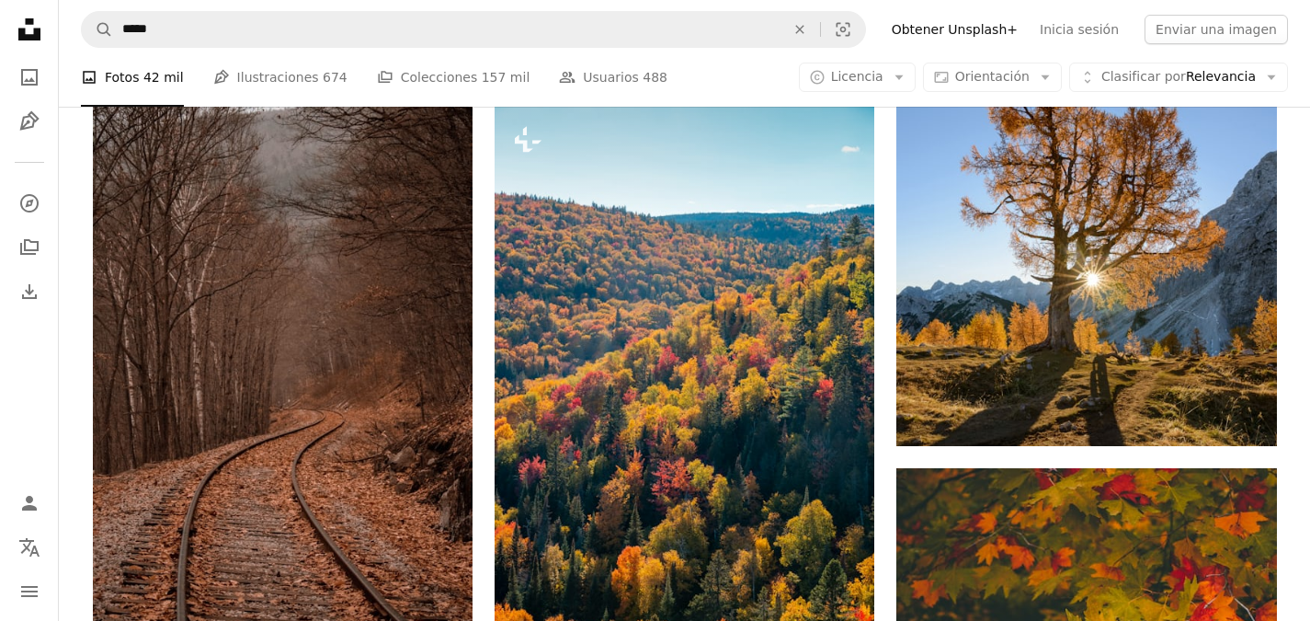
scroll to position [11098, 0]
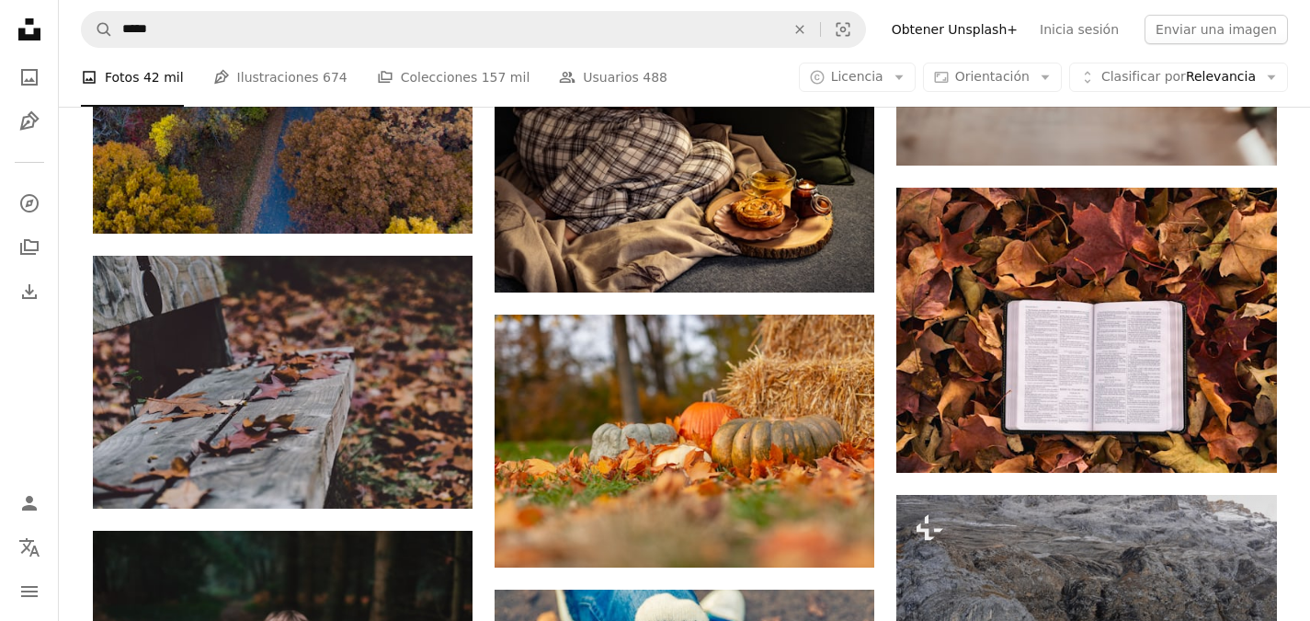
scroll to position [34268, 0]
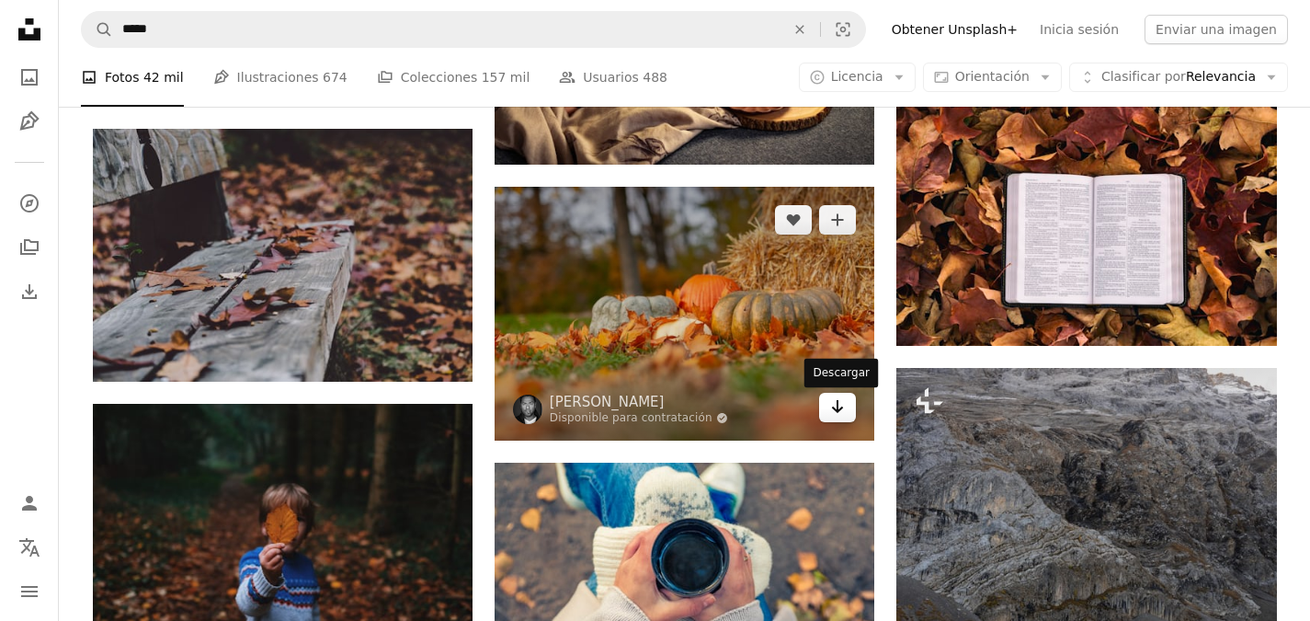
click at [834, 410] on icon "Descargar" at bounding box center [838, 406] width 12 height 13
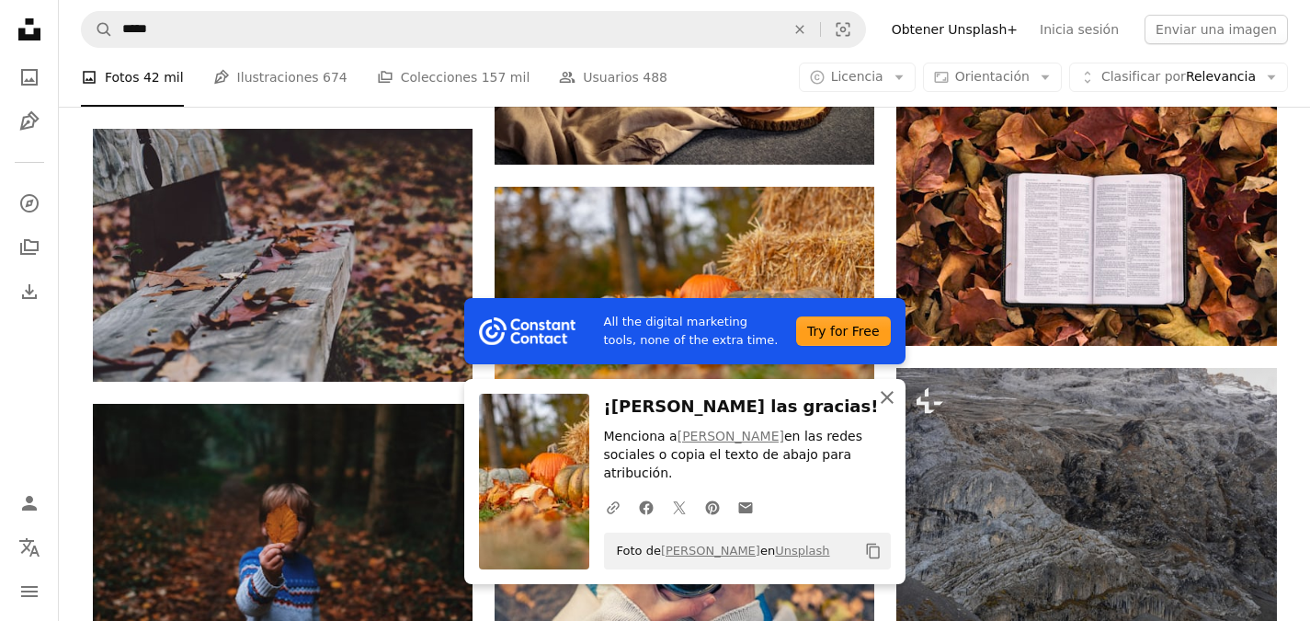
click at [882, 404] on icon "button" at bounding box center [887, 397] width 13 height 13
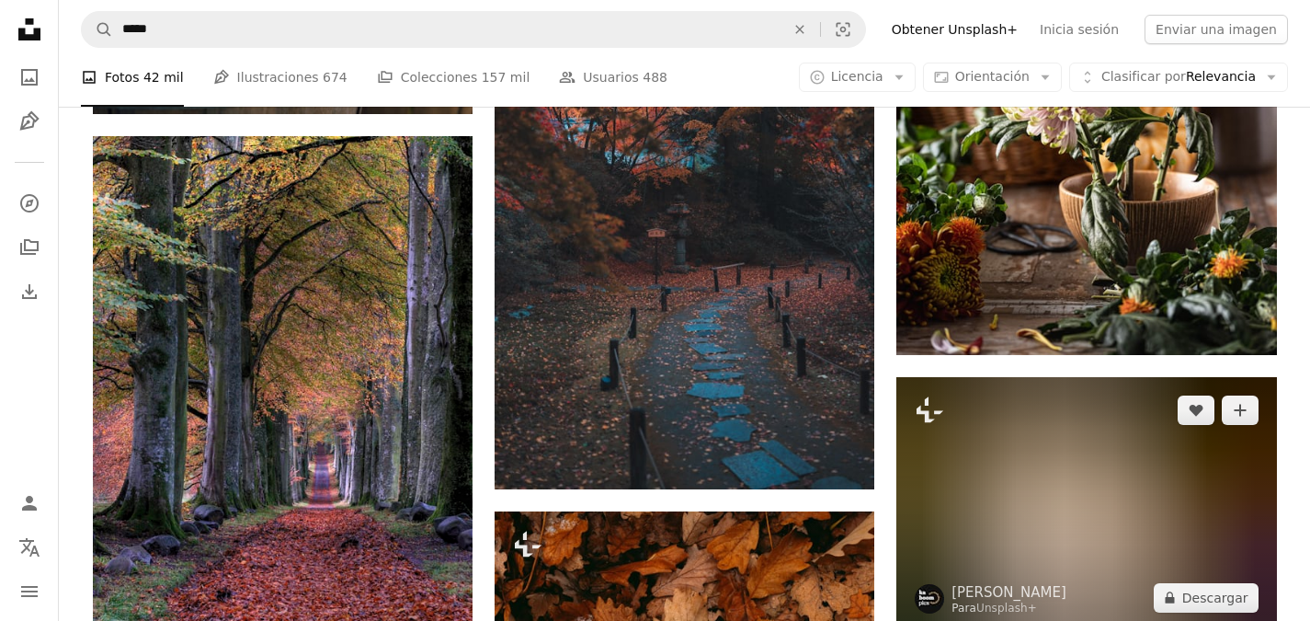
scroll to position [36290, 0]
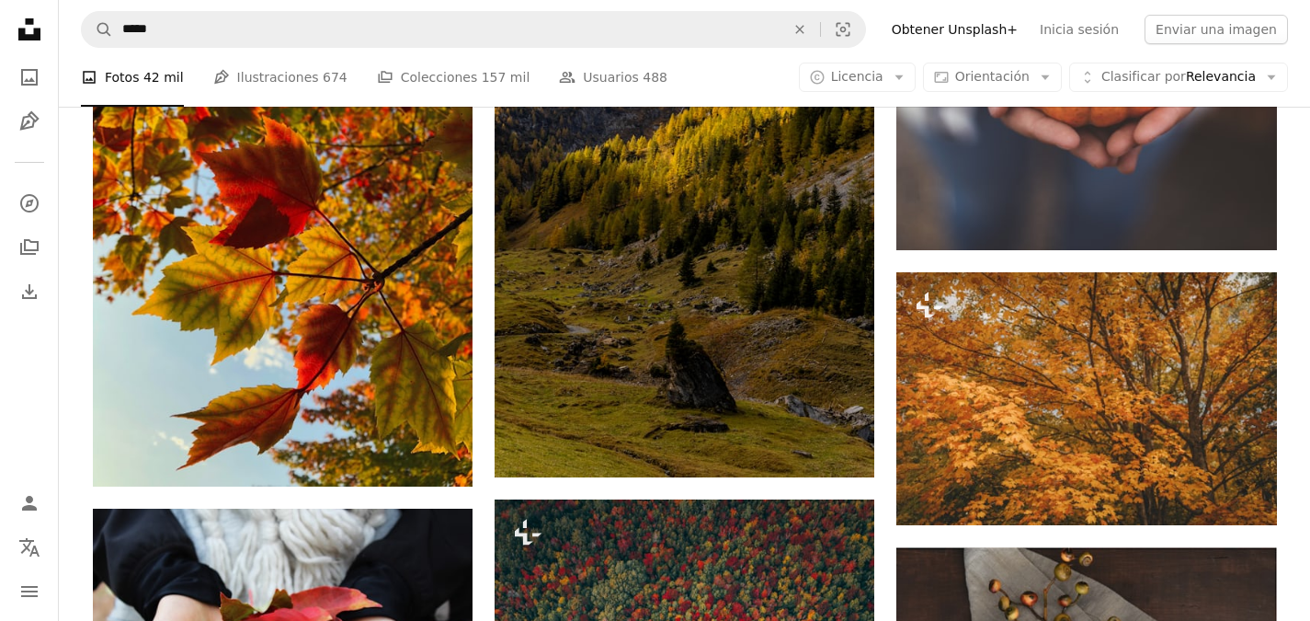
scroll to position [39968, 0]
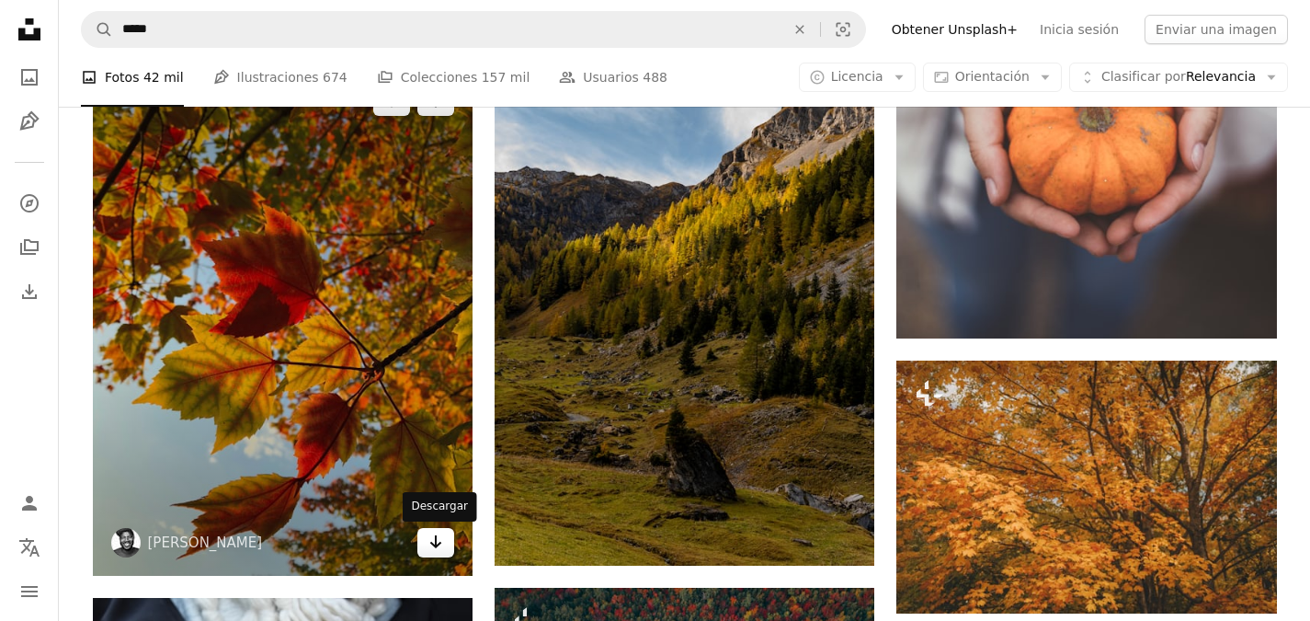
click at [445, 547] on link "Arrow pointing down" at bounding box center [435, 542] width 37 height 29
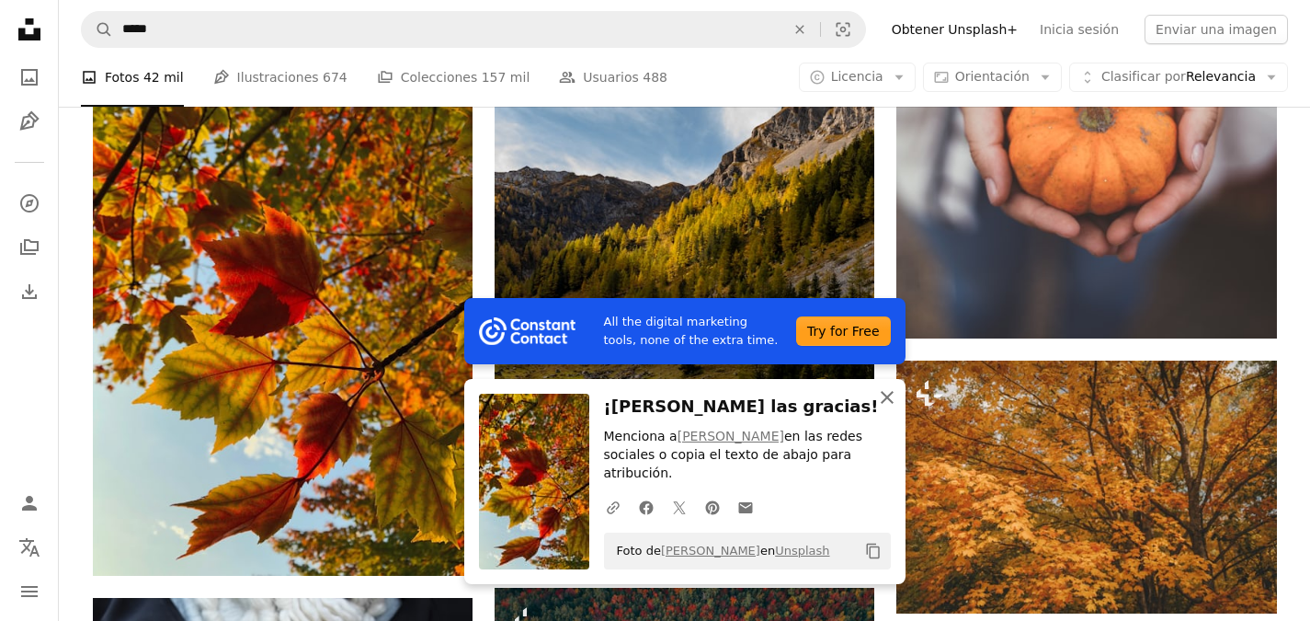
click at [881, 408] on icon "An X shape" at bounding box center [887, 397] width 22 height 22
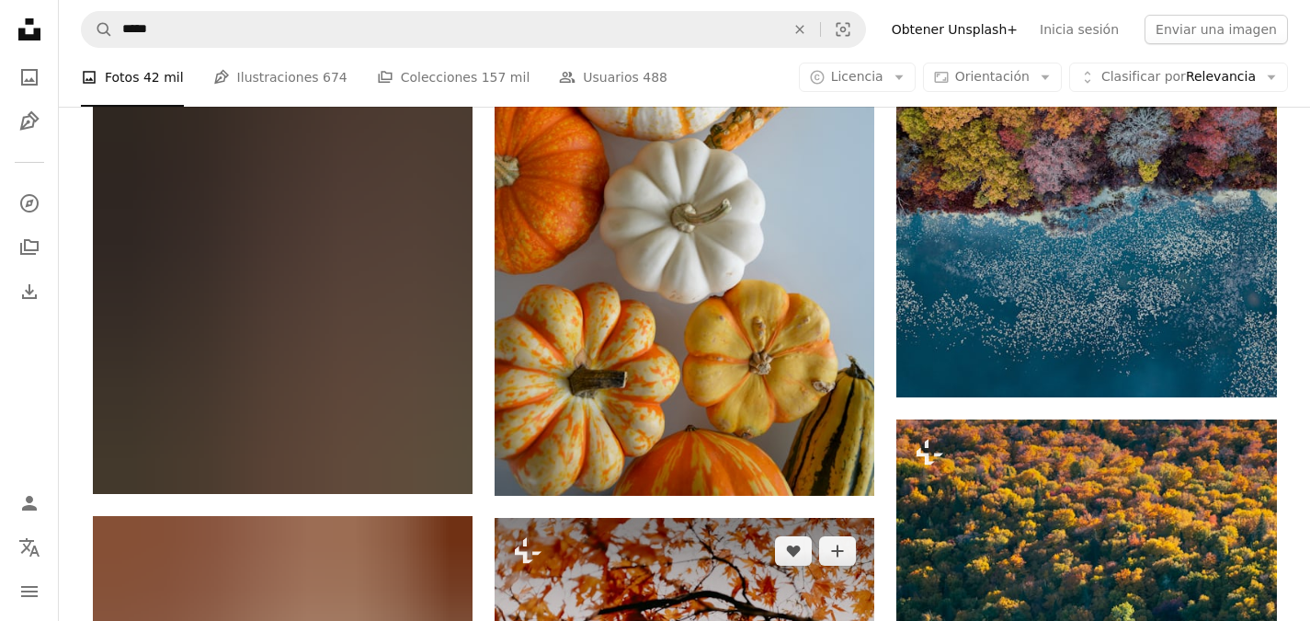
scroll to position [53401, 0]
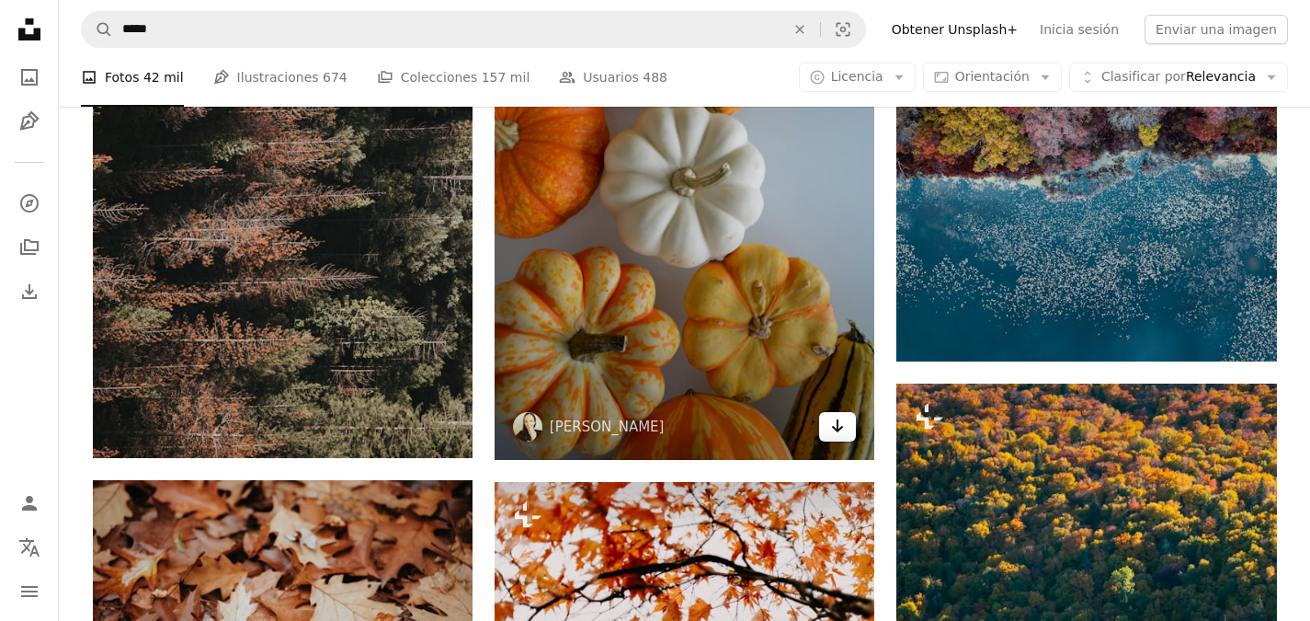
click at [834, 431] on icon "Descargar" at bounding box center [838, 425] width 12 height 13
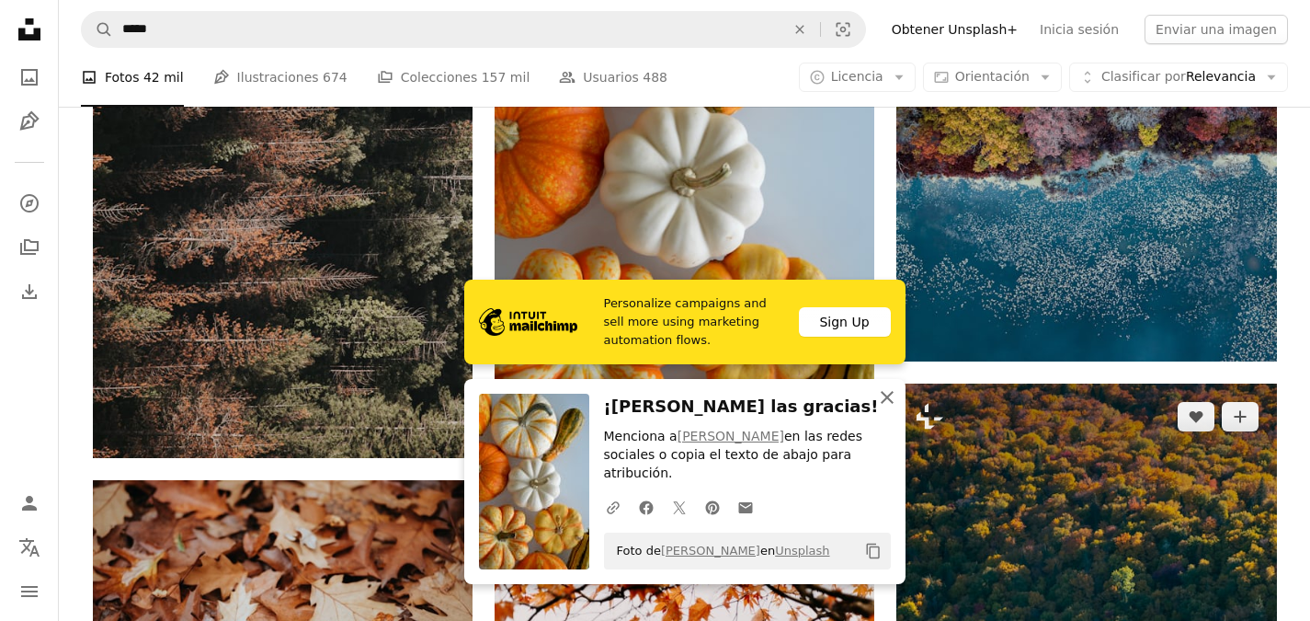
drag, startPoint x: 886, startPoint y: 417, endPoint x: 910, endPoint y: 410, distance: 24.8
click at [886, 404] on icon "button" at bounding box center [887, 397] width 13 height 13
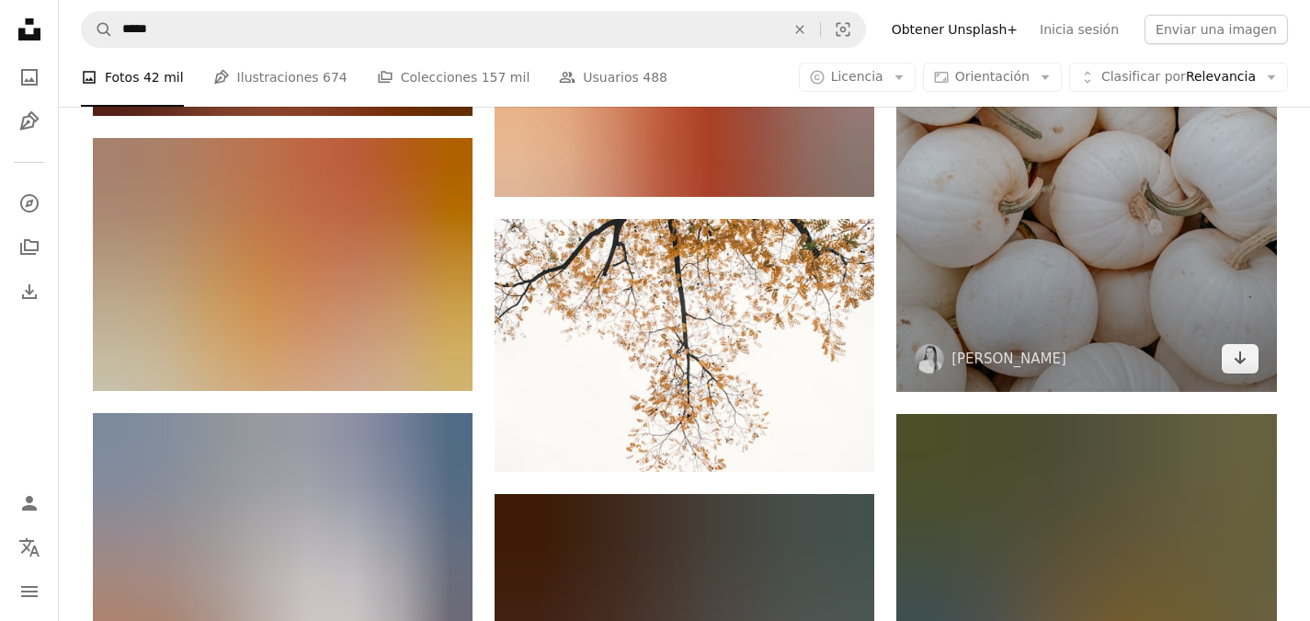
scroll to position [107188, 0]
